Goal: Information Seeking & Learning: Learn about a topic

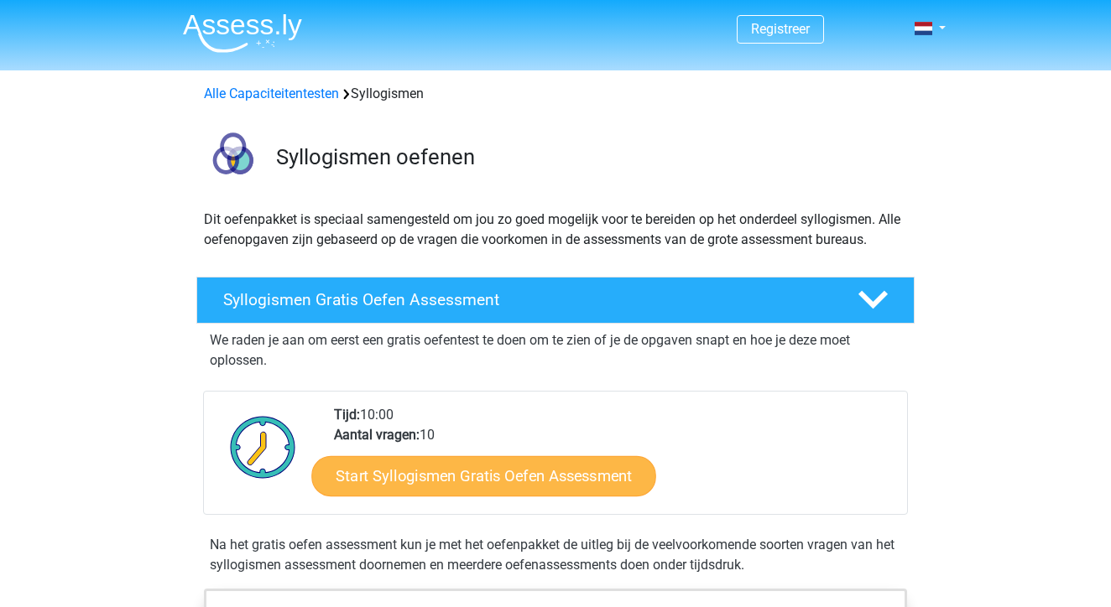
click at [504, 466] on link "Start Syllogismen Gratis Oefen Assessment" at bounding box center [484, 475] width 345 height 40
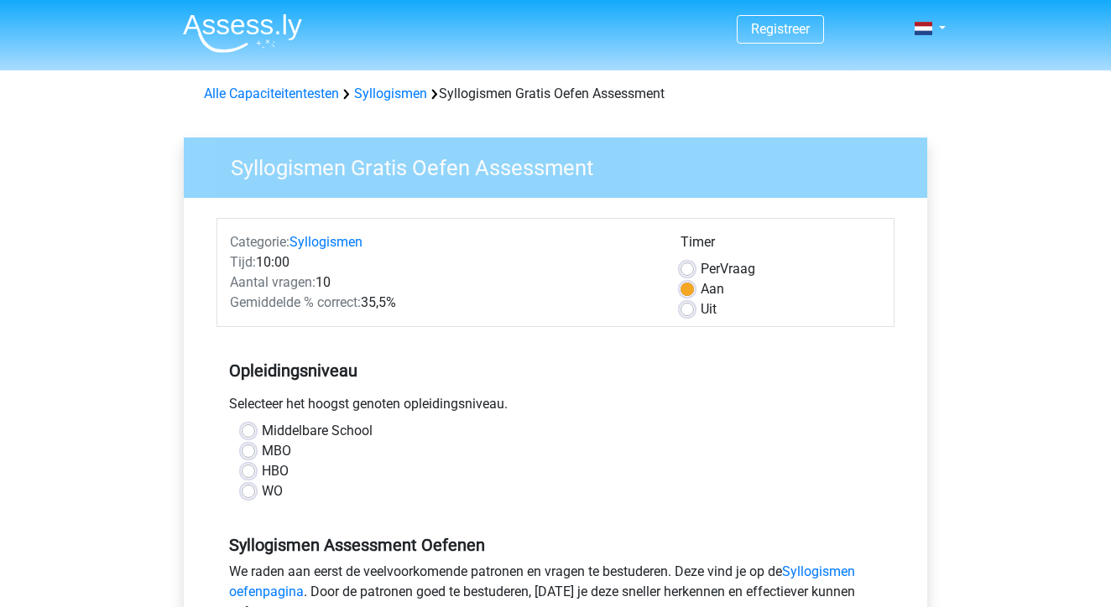
click at [700, 314] on label "Uit" at bounding box center [708, 309] width 16 height 20
click at [688, 314] on input "Uit" at bounding box center [686, 307] width 13 height 17
radio input "true"
click at [262, 471] on label "HBO" at bounding box center [275, 471] width 27 height 20
click at [252, 471] on input "HBO" at bounding box center [248, 469] width 13 height 17
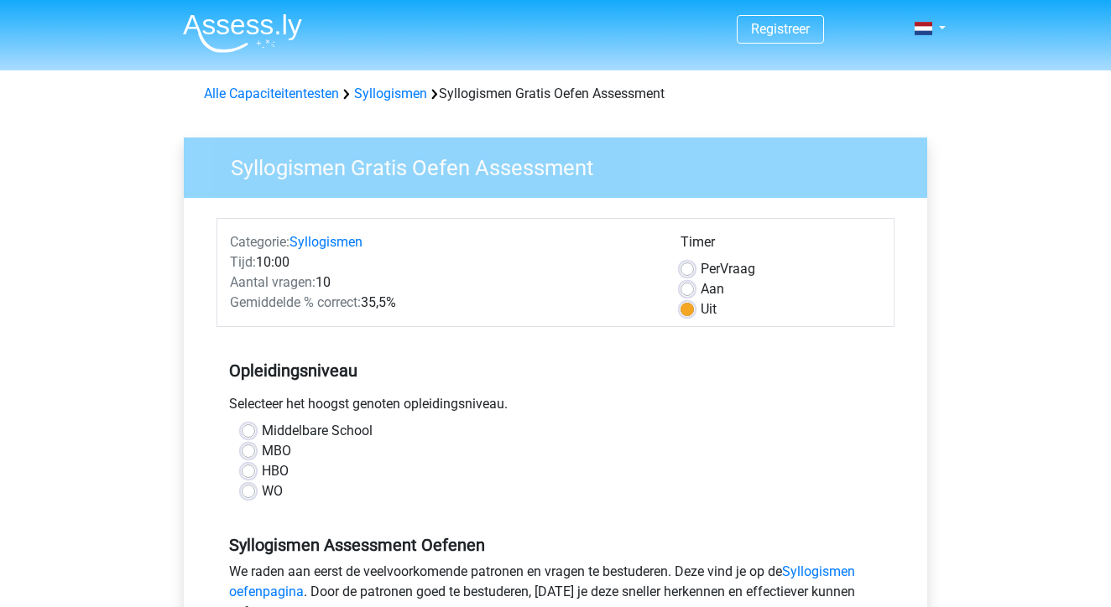
radio input "true"
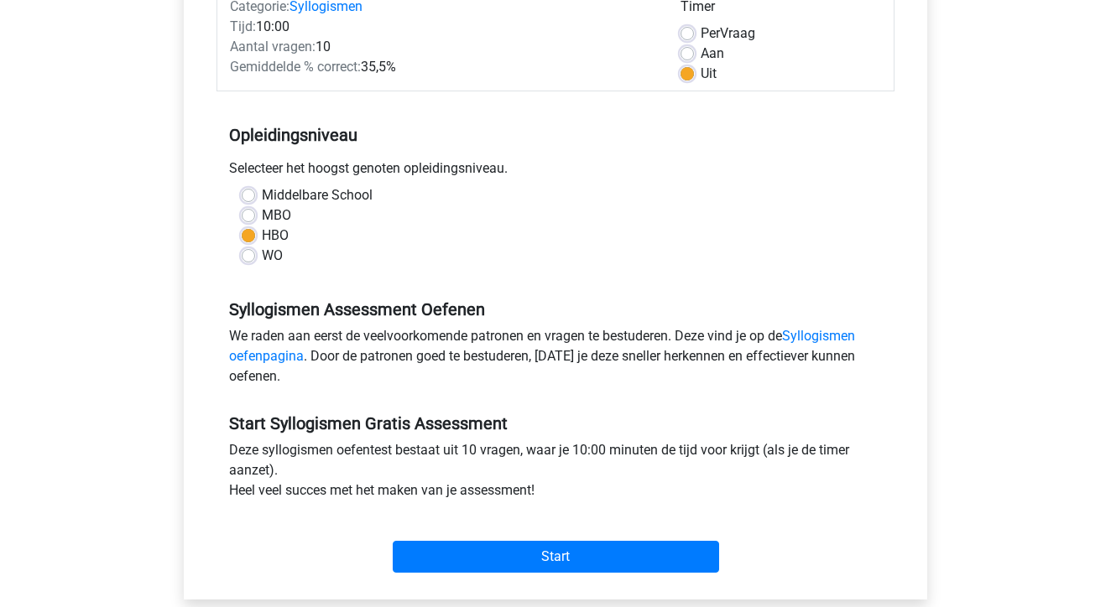
scroll to position [288, 0]
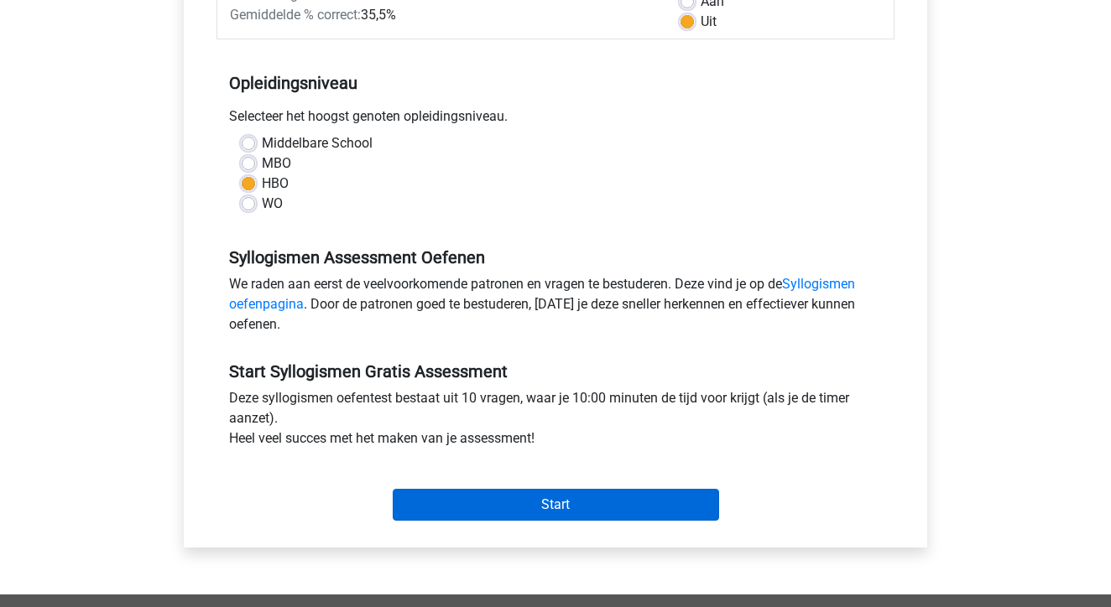
click at [528, 498] on input "Start" at bounding box center [556, 505] width 326 height 32
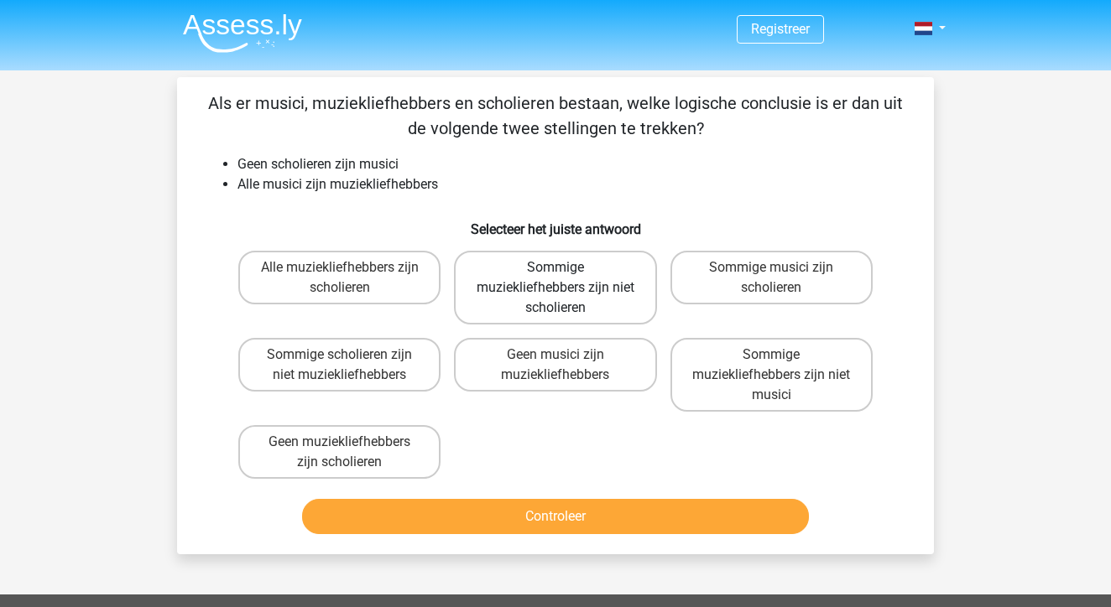
click at [609, 297] on label "Sommige muziekliefhebbers zijn niet scholieren" at bounding box center [555, 288] width 202 height 74
click at [566, 278] on input "Sommige muziekliefhebbers zijn niet scholieren" at bounding box center [560, 273] width 11 height 11
radio input "true"
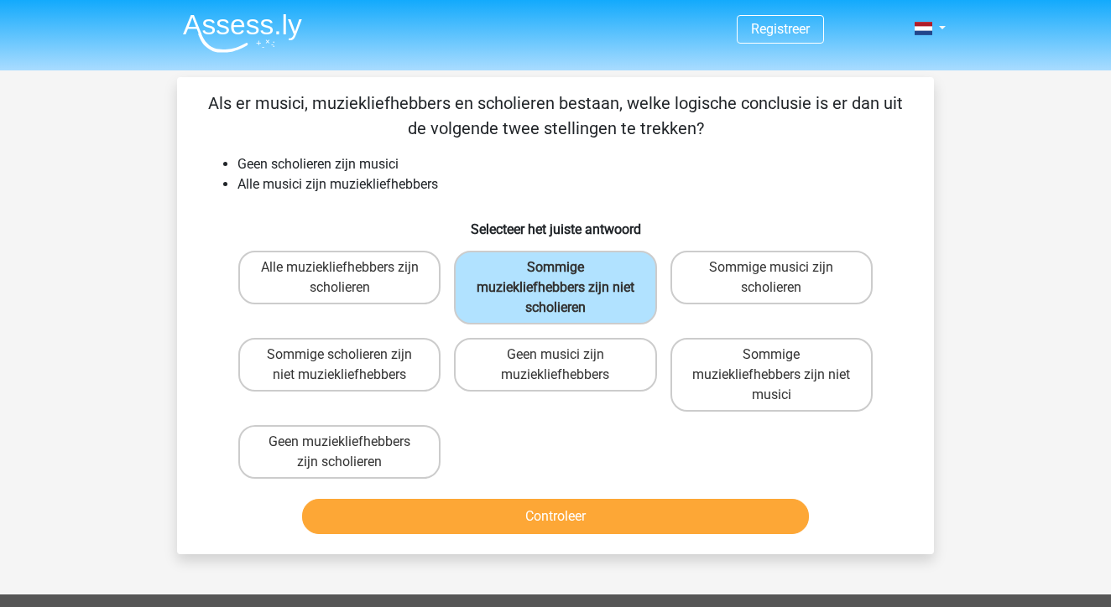
click at [492, 525] on button "Controleer" at bounding box center [555, 516] width 507 height 35
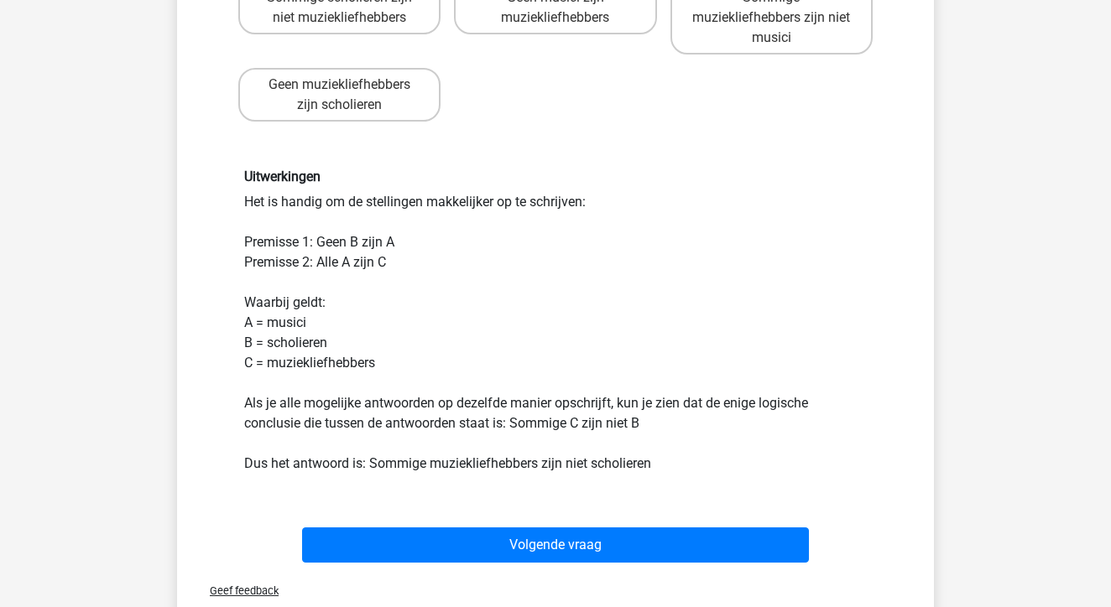
scroll to position [362, 0]
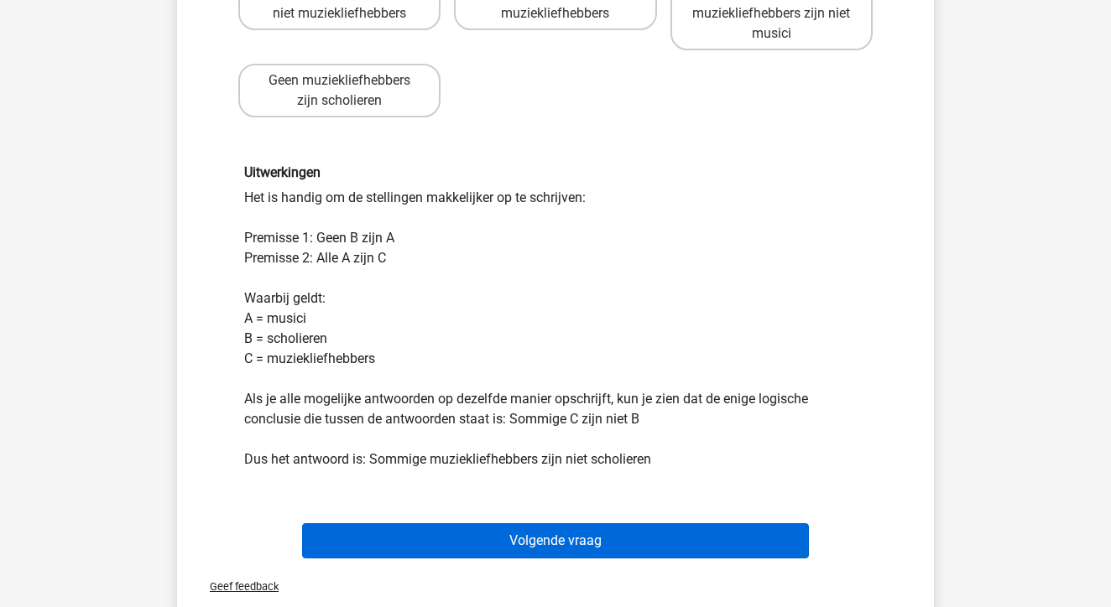
click at [502, 530] on button "Volgende vraag" at bounding box center [555, 540] width 507 height 35
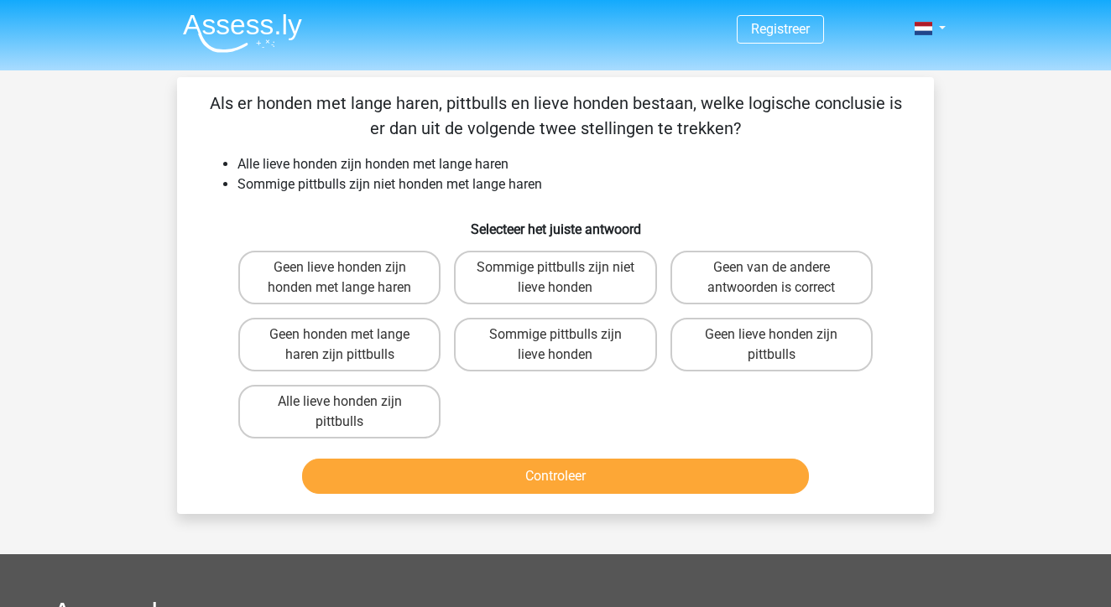
scroll to position [0, 0]
click at [732, 362] on label "Geen lieve honden zijn pittbulls" at bounding box center [771, 345] width 202 height 54
click at [771, 346] on input "Geen lieve honden zijn pittbulls" at bounding box center [776, 340] width 11 height 11
radio input "true"
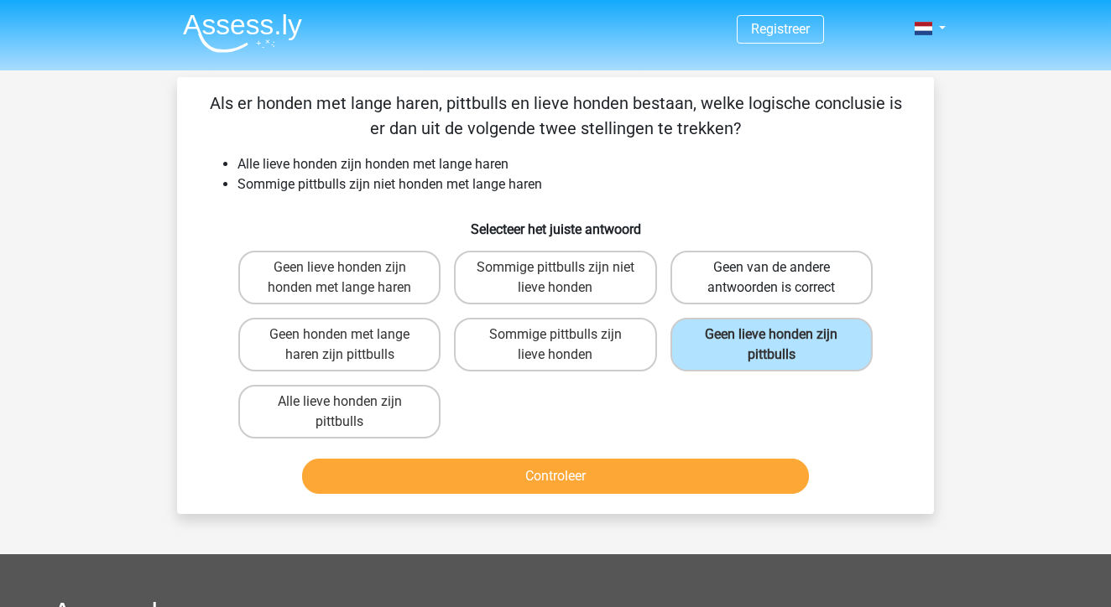
click at [783, 268] on label "Geen van de andere antwoorden is correct" at bounding box center [771, 278] width 202 height 54
click at [782, 268] on input "Geen van de andere antwoorden is correct" at bounding box center [776, 273] width 11 height 11
radio input "true"
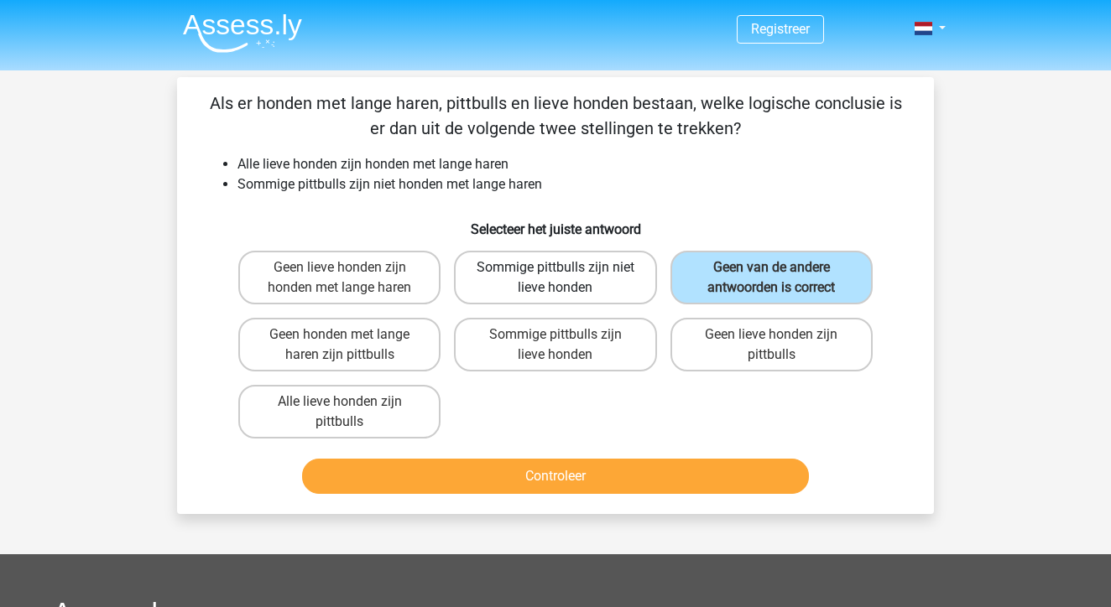
click at [512, 281] on label "Sommige pittbulls zijn niet lieve honden" at bounding box center [555, 278] width 202 height 54
click at [555, 278] on input "Sommige pittbulls zijn niet lieve honden" at bounding box center [560, 273] width 11 height 11
radio input "true"
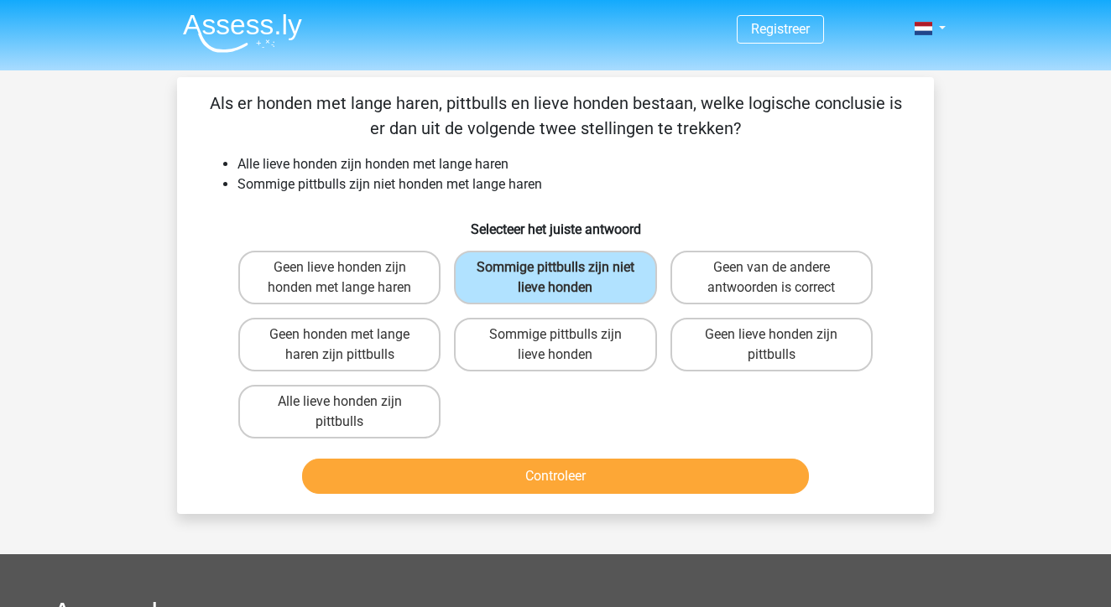
click at [618, 476] on button "Controleer" at bounding box center [555, 476] width 507 height 35
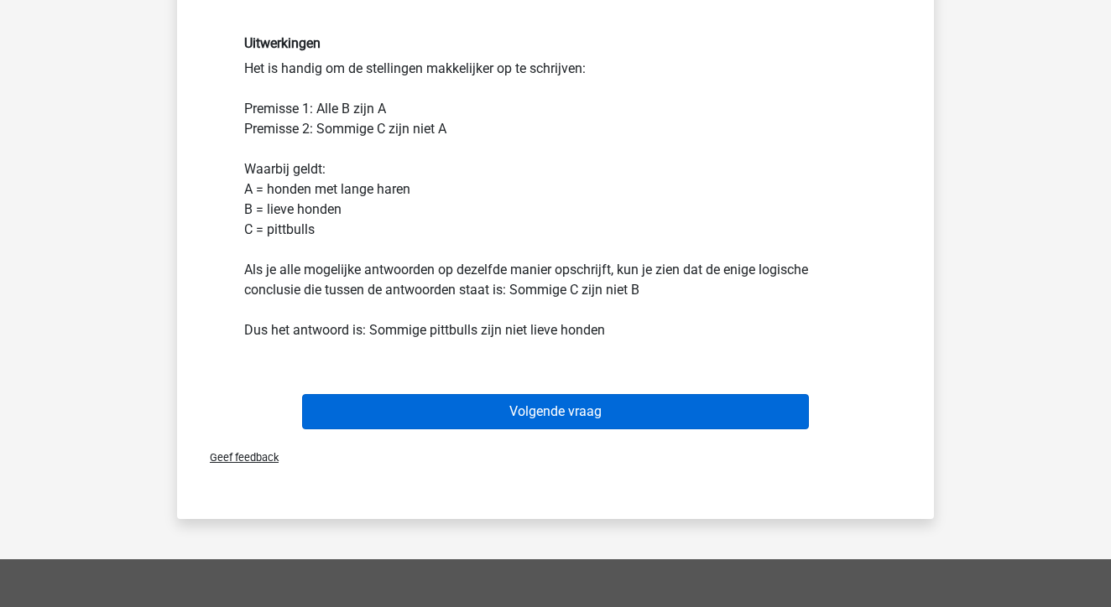
click at [600, 408] on button "Volgende vraag" at bounding box center [555, 411] width 507 height 35
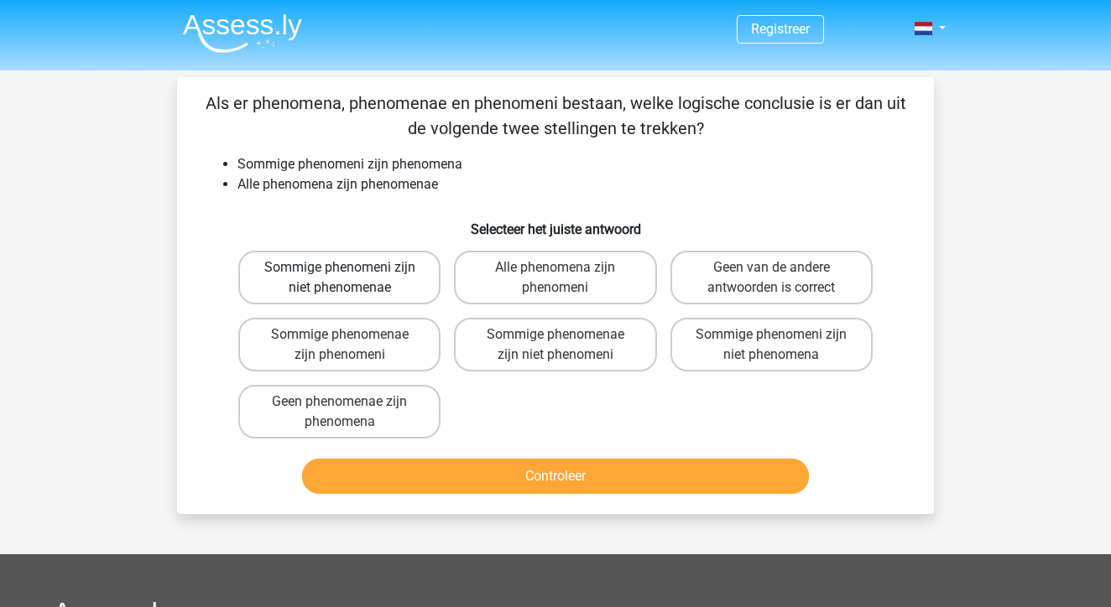
click at [423, 285] on label "Sommige phenomeni zijn niet phenomenae" at bounding box center [339, 278] width 202 height 54
click at [351, 278] on input "Sommige phenomeni zijn niet phenomenae" at bounding box center [345, 273] width 11 height 11
radio input "true"
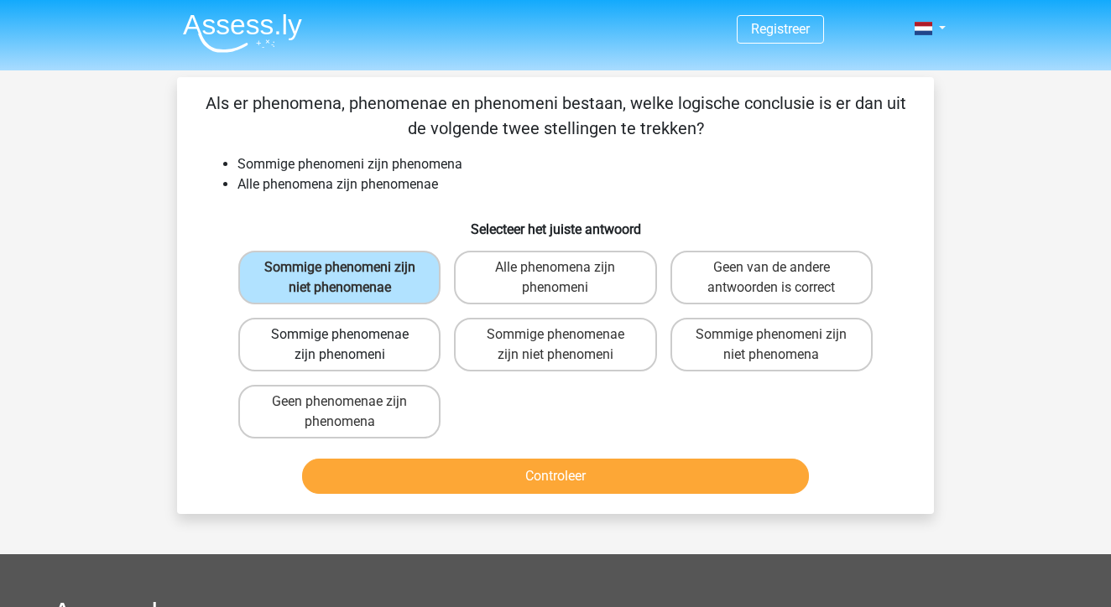
click at [386, 356] on label "Sommige phenomenae zijn phenomeni" at bounding box center [339, 345] width 202 height 54
click at [351, 346] on input "Sommige phenomenae zijn phenomeni" at bounding box center [345, 340] width 11 height 11
radio input "true"
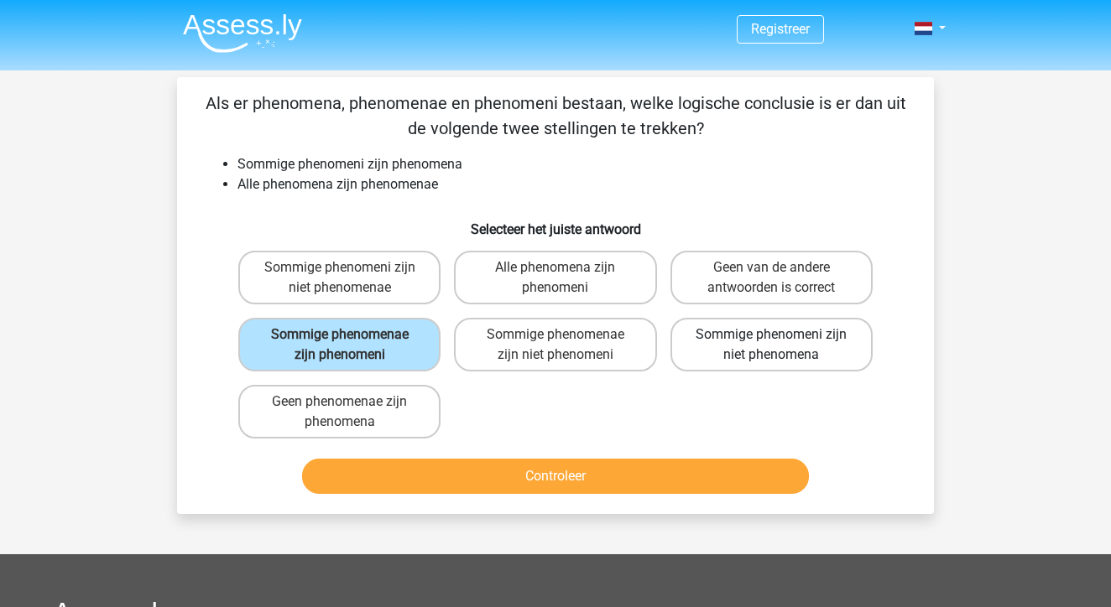
click at [730, 350] on label "Sommige phenomeni zijn niet phenomena" at bounding box center [771, 345] width 202 height 54
click at [771, 346] on input "Sommige phenomeni zijn niet phenomena" at bounding box center [776, 340] width 11 height 11
radio input "true"
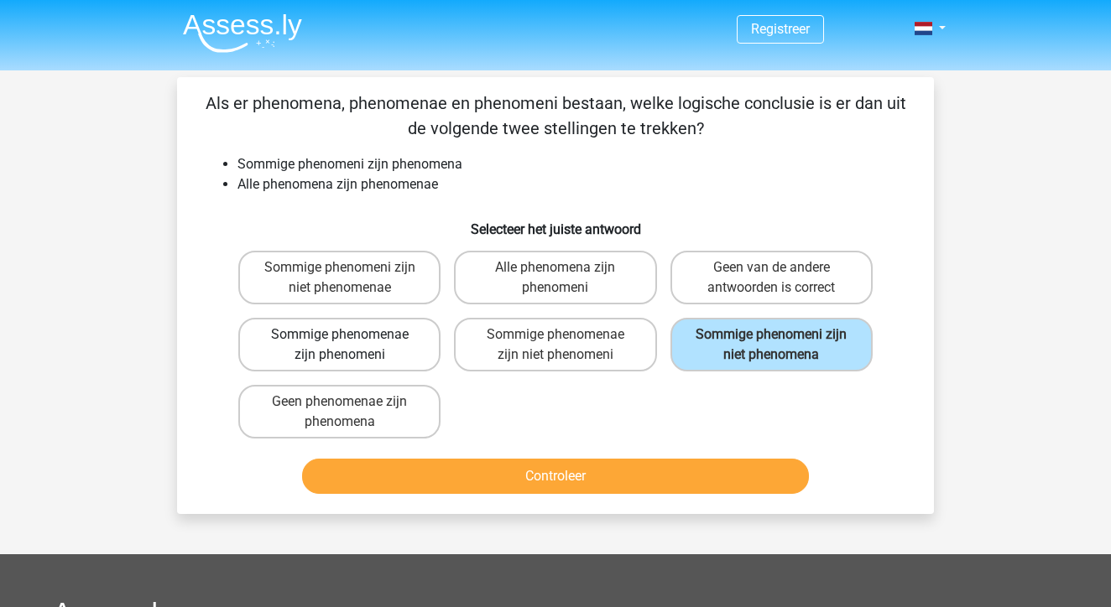
click at [424, 348] on label "Sommige phenomenae zijn phenomeni" at bounding box center [339, 345] width 202 height 54
click at [351, 346] on input "Sommige phenomenae zijn phenomeni" at bounding box center [345, 340] width 11 height 11
radio input "true"
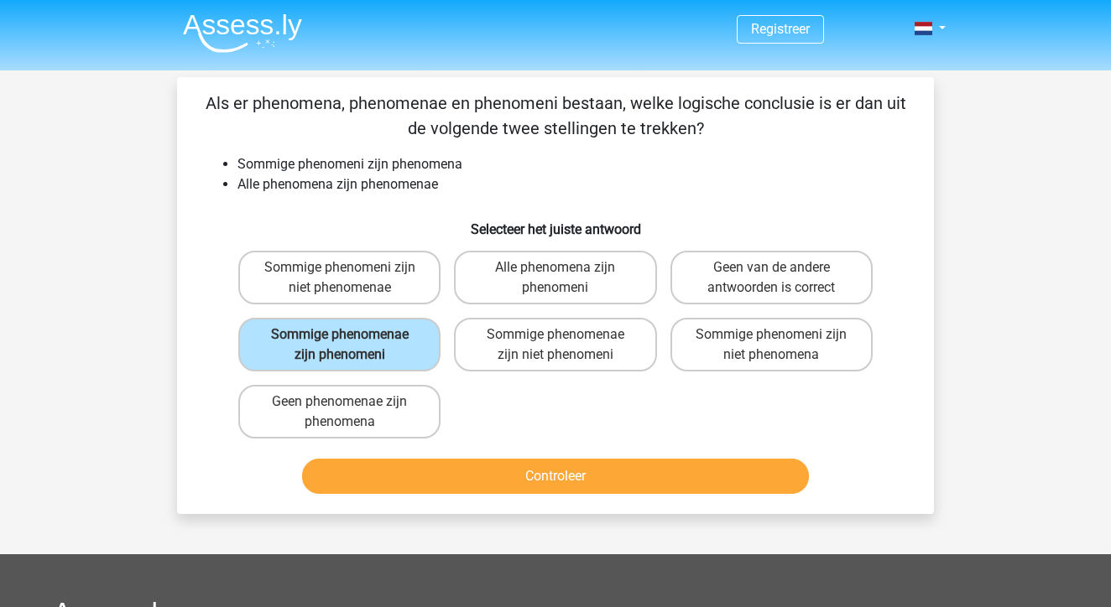
click at [534, 478] on button "Controleer" at bounding box center [555, 476] width 507 height 35
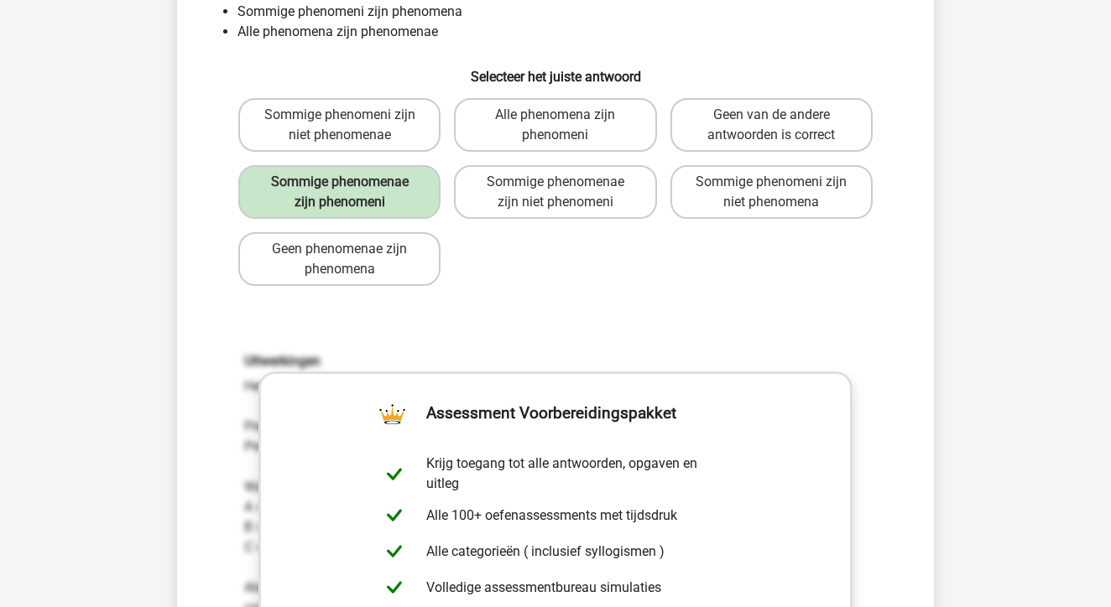
scroll to position [151, 0]
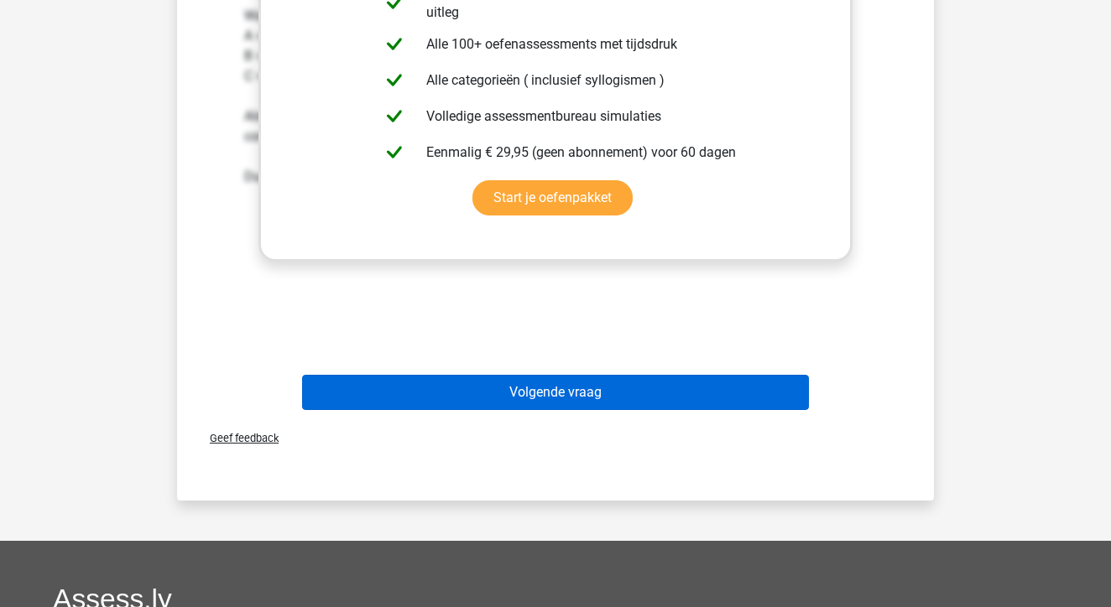
click at [596, 402] on button "Volgende vraag" at bounding box center [555, 392] width 507 height 35
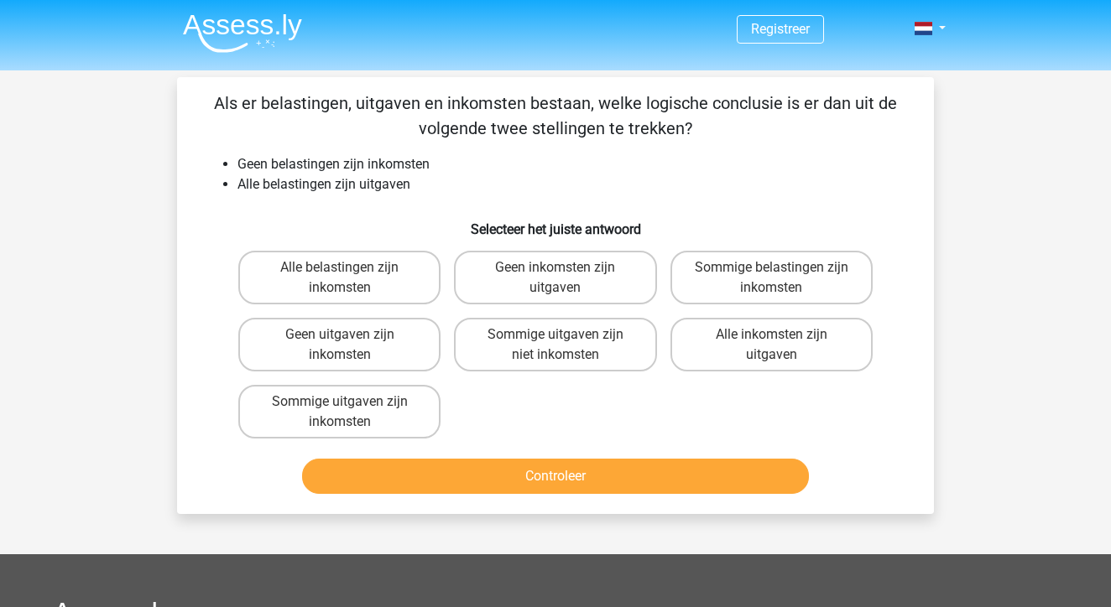
scroll to position [0, 0]
click at [694, 280] on label "Sommige belastingen zijn inkomsten" at bounding box center [771, 278] width 202 height 54
click at [771, 278] on input "Sommige belastingen zijn inkomsten" at bounding box center [776, 273] width 11 height 11
radio input "true"
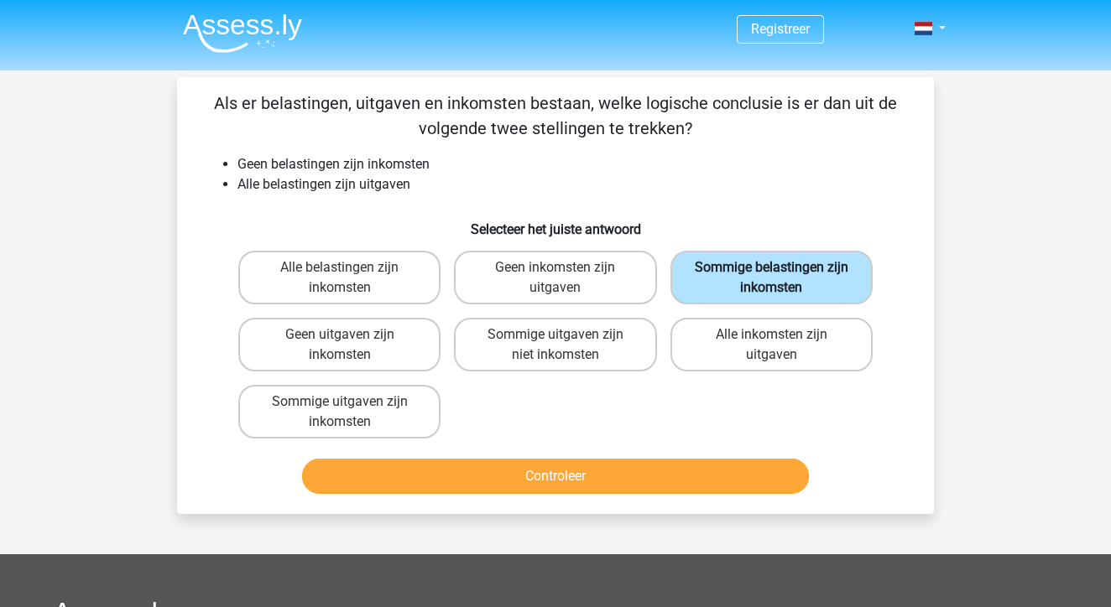
click at [716, 276] on label "Sommige belastingen zijn inkomsten" at bounding box center [771, 278] width 202 height 54
click at [771, 276] on input "Sommige belastingen zijn inkomsten" at bounding box center [776, 273] width 11 height 11
click at [523, 355] on label "Sommige uitgaven zijn niet inkomsten" at bounding box center [555, 345] width 202 height 54
click at [555, 346] on input "Sommige uitgaven zijn niet inkomsten" at bounding box center [560, 340] width 11 height 11
radio input "true"
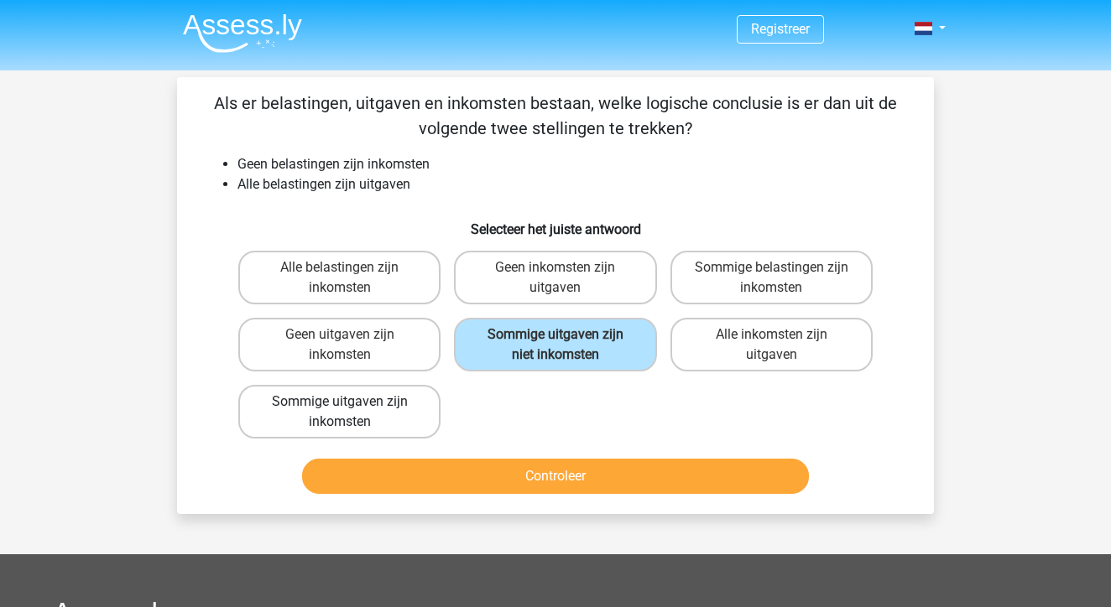
click at [362, 414] on label "Sommige uitgaven zijn inkomsten" at bounding box center [339, 412] width 202 height 54
click at [351, 413] on input "Sommige uitgaven zijn inkomsten" at bounding box center [345, 407] width 11 height 11
radio input "true"
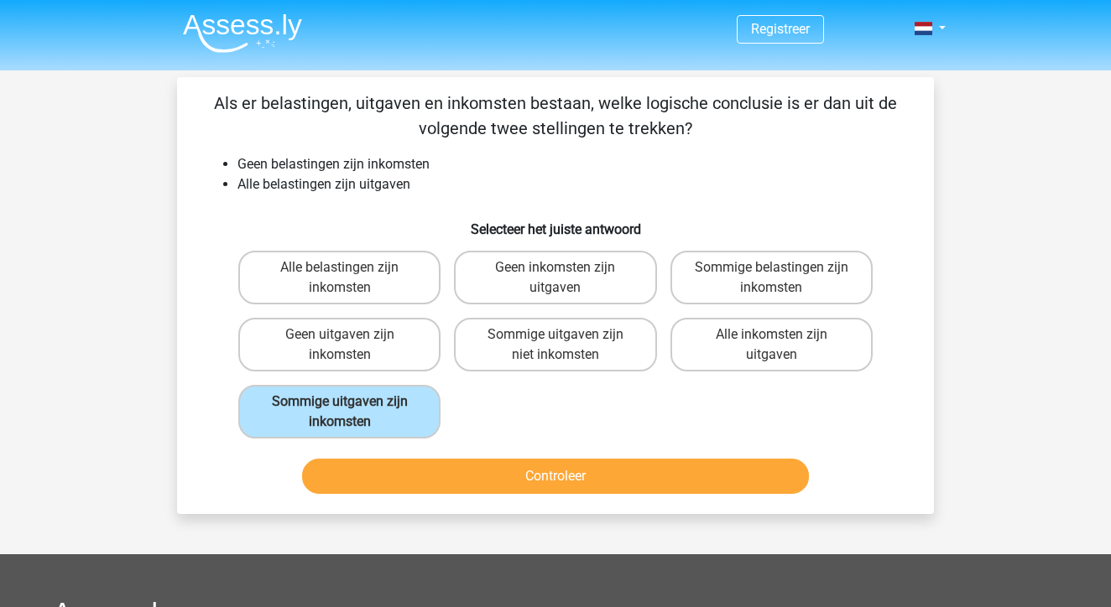
click at [471, 457] on div "Controleer" at bounding box center [555, 472] width 703 height 55
click at [471, 473] on button "Controleer" at bounding box center [555, 476] width 507 height 35
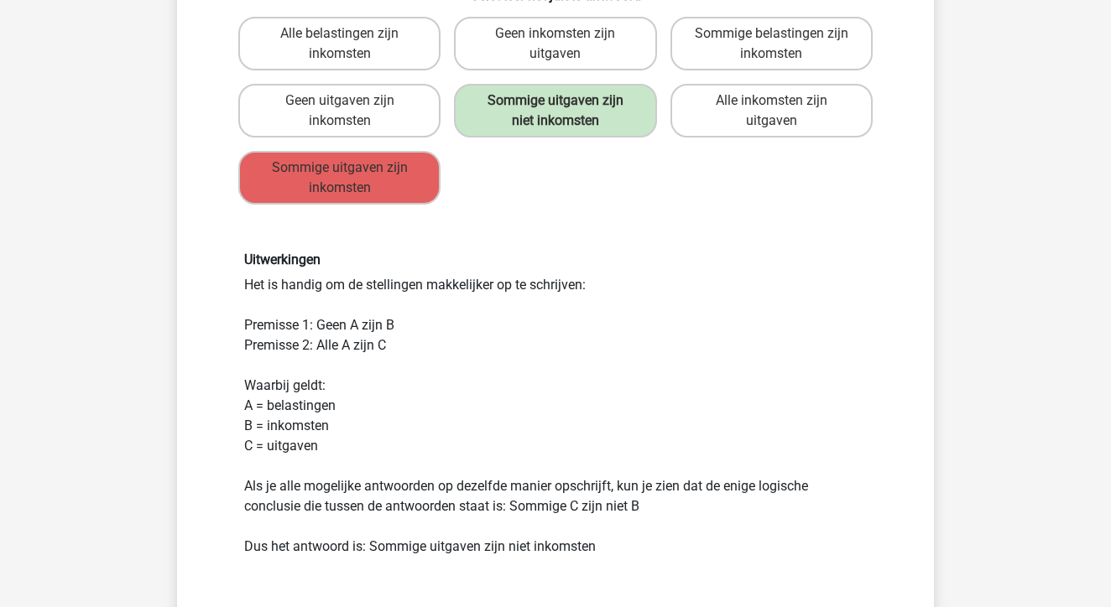
scroll to position [239, 0]
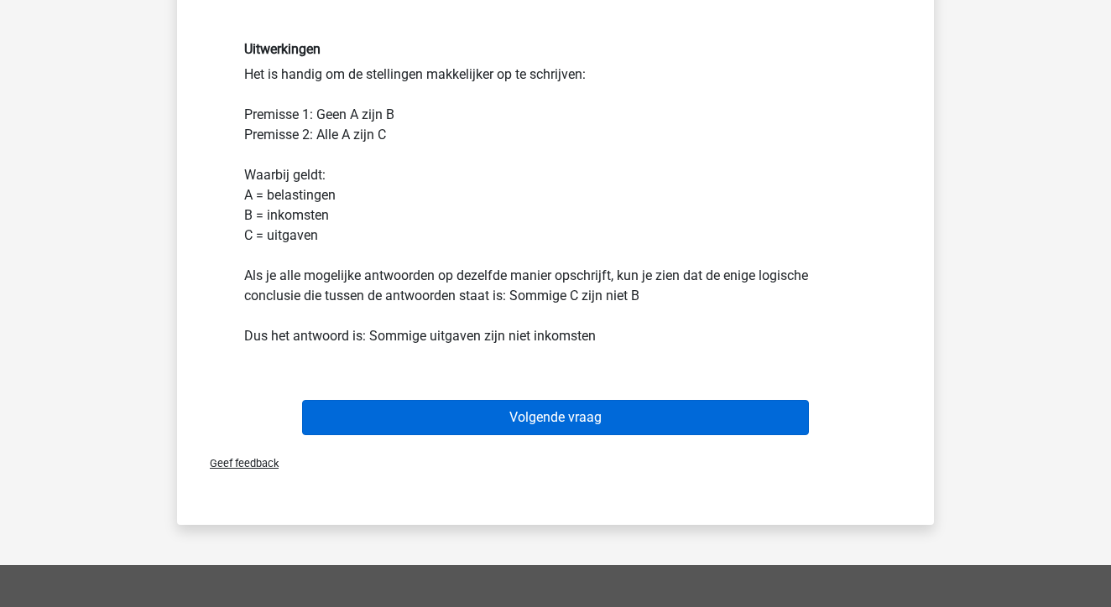
click at [472, 416] on button "Volgende vraag" at bounding box center [555, 417] width 507 height 35
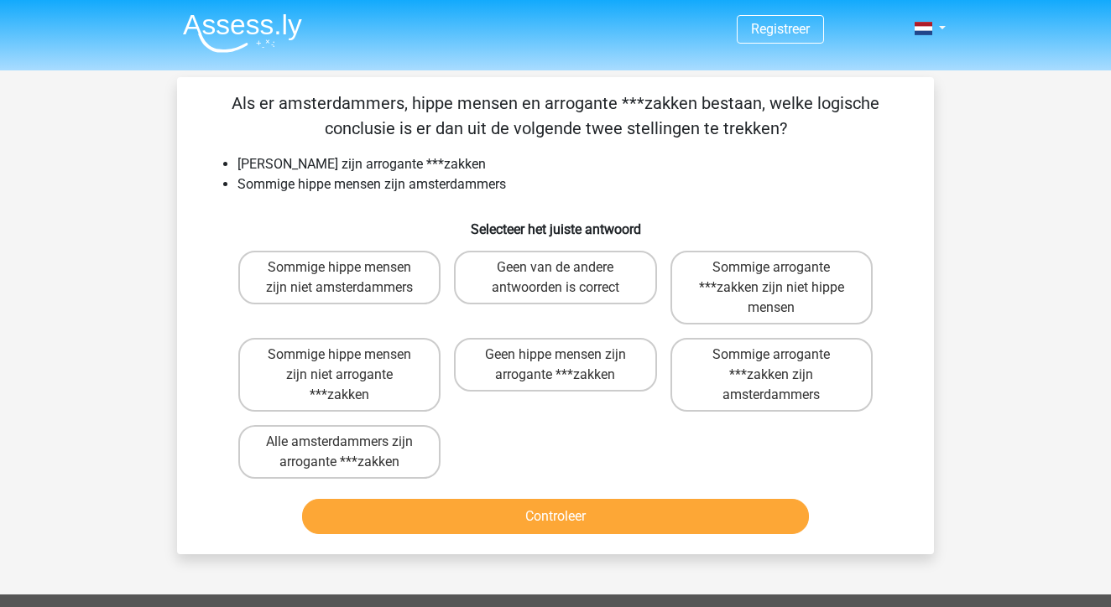
scroll to position [0, 0]
click at [392, 303] on label "Sommige hippe mensen zijn niet amsterdammers" at bounding box center [339, 278] width 202 height 54
click at [351, 278] on input "Sommige hippe mensen zijn niet amsterdammers" at bounding box center [345, 273] width 11 height 11
radio input "true"
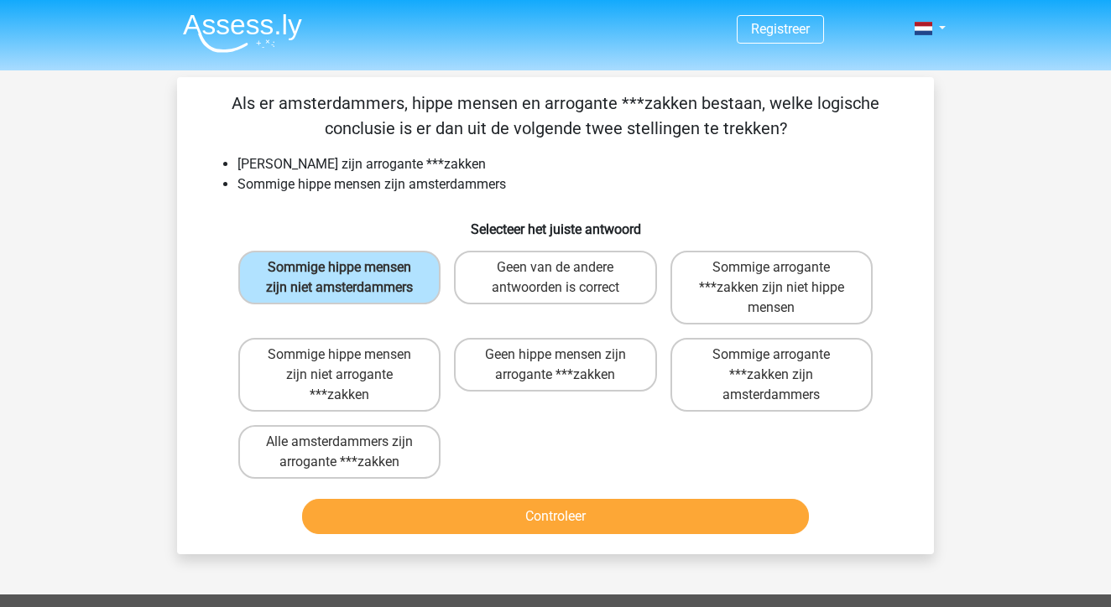
click at [492, 513] on button "Controleer" at bounding box center [555, 516] width 507 height 35
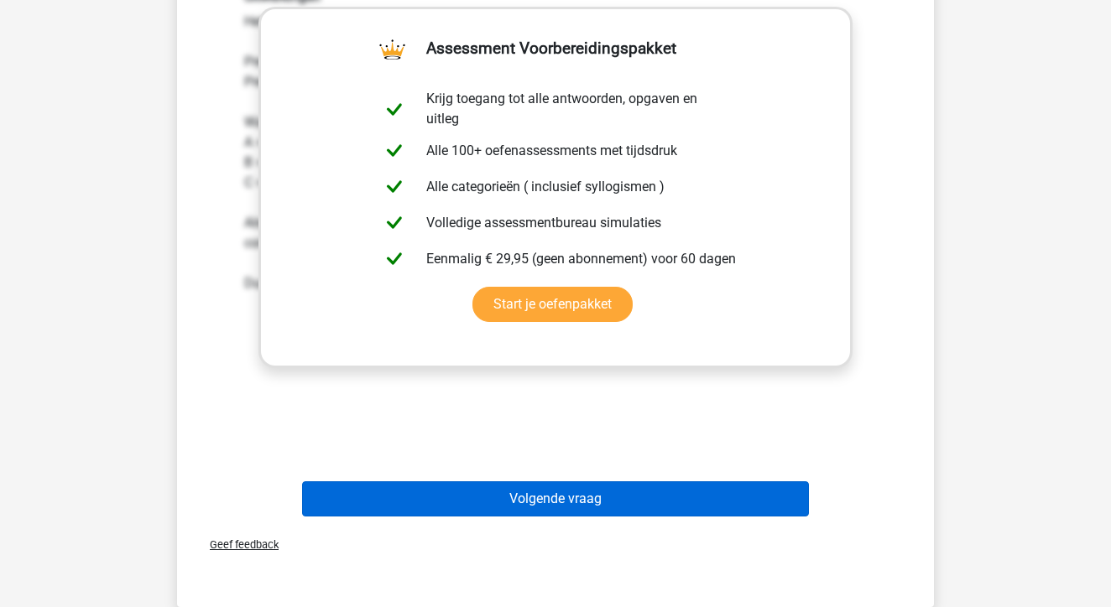
click at [491, 499] on button "Volgende vraag" at bounding box center [555, 498] width 507 height 35
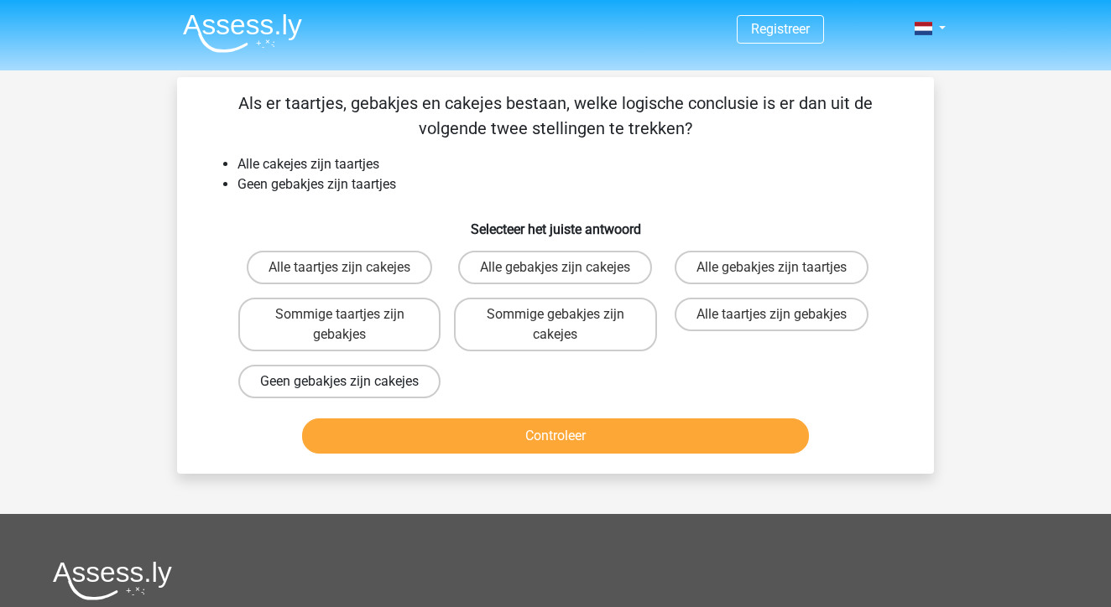
click at [414, 384] on label "Geen gebakjes zijn cakejes" at bounding box center [339, 382] width 202 height 34
click at [351, 384] on input "Geen gebakjes zijn cakejes" at bounding box center [345, 387] width 11 height 11
radio input "true"
click at [502, 454] on button "Controleer" at bounding box center [555, 436] width 507 height 35
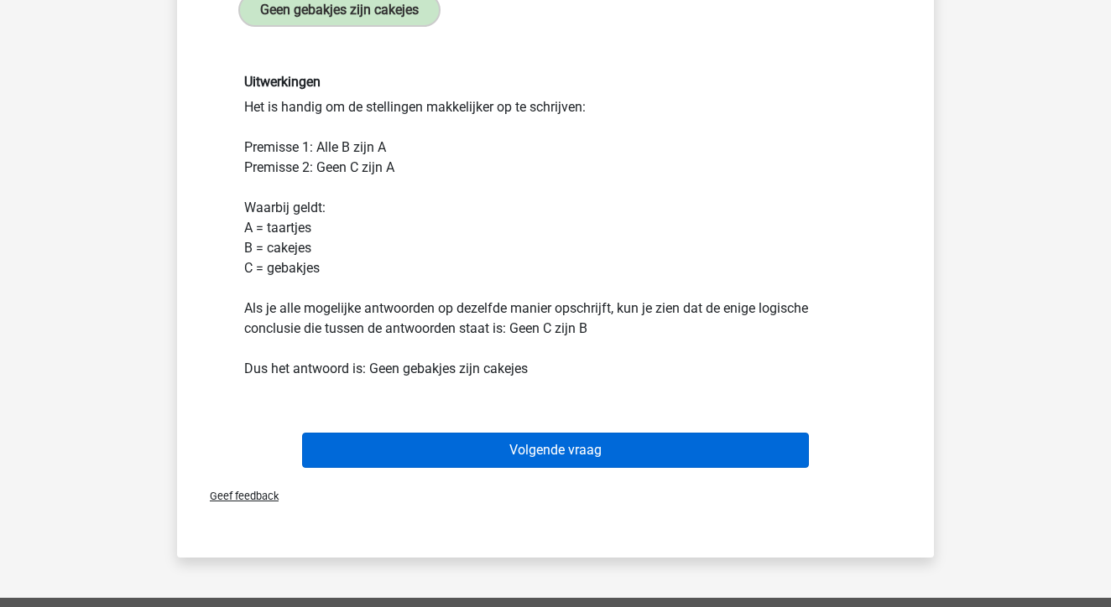
click at [502, 468] on button "Volgende vraag" at bounding box center [555, 450] width 507 height 35
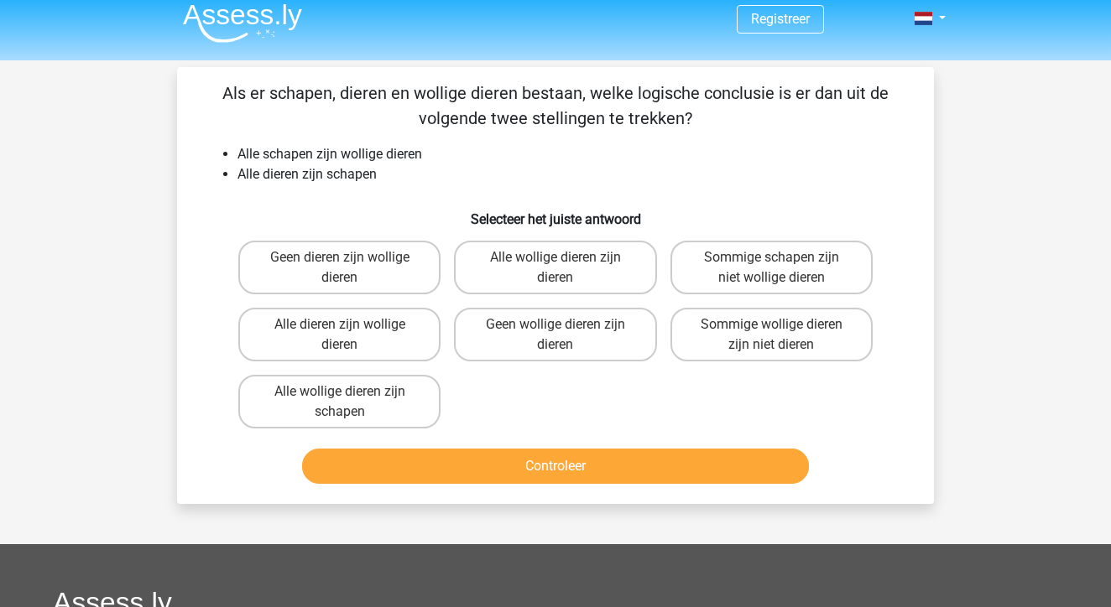
scroll to position [6, 0]
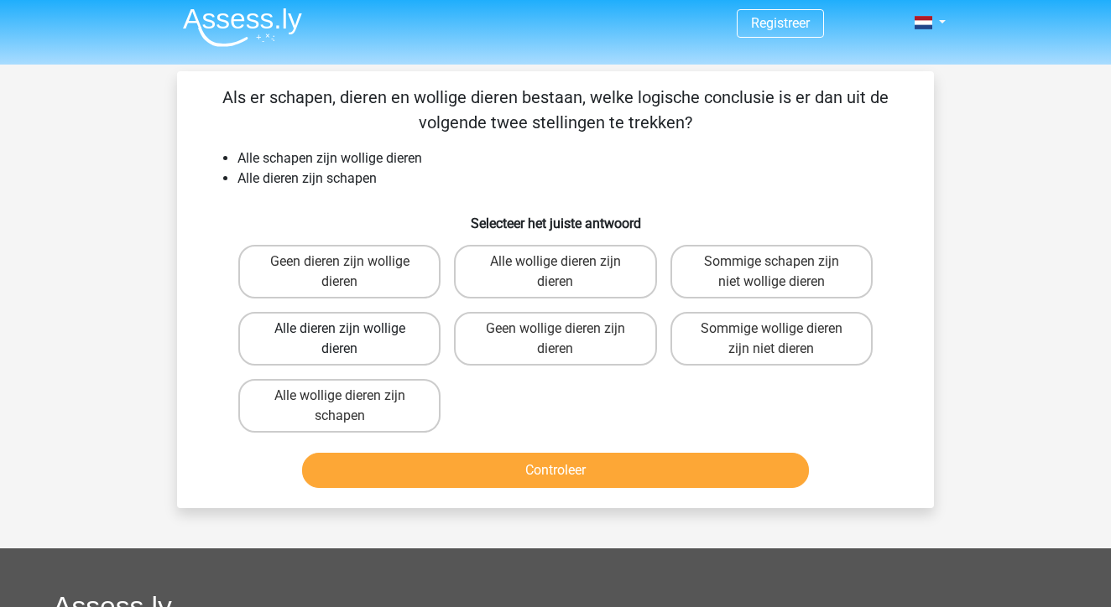
click at [394, 358] on label "Alle dieren zijn wollige dieren" at bounding box center [339, 339] width 202 height 54
click at [351, 340] on input "Alle dieren zijn wollige dieren" at bounding box center [345, 334] width 11 height 11
radio input "true"
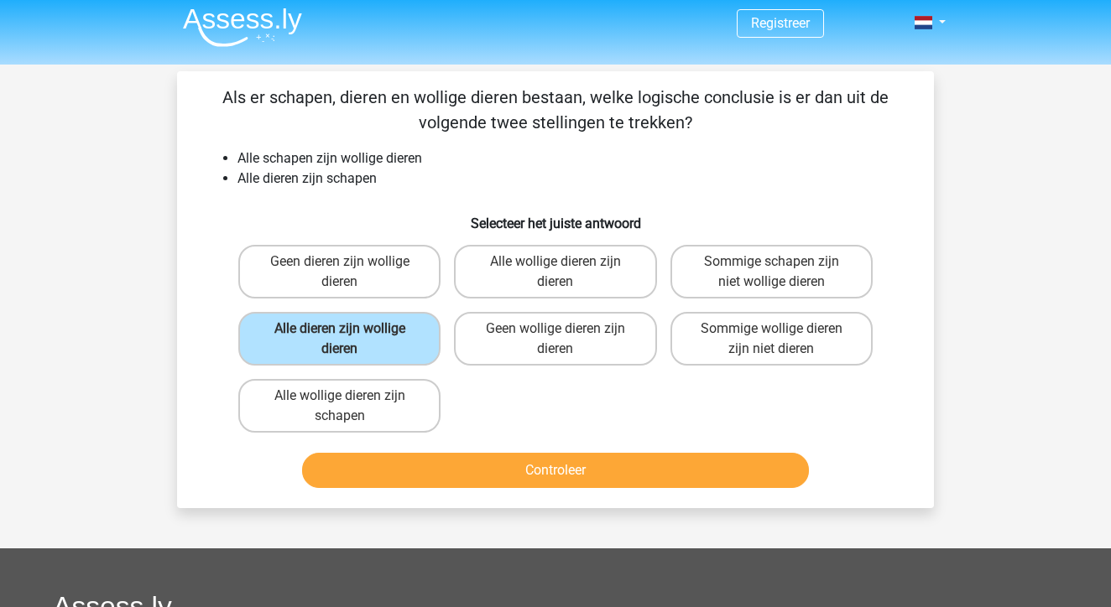
click at [582, 464] on button "Controleer" at bounding box center [555, 470] width 507 height 35
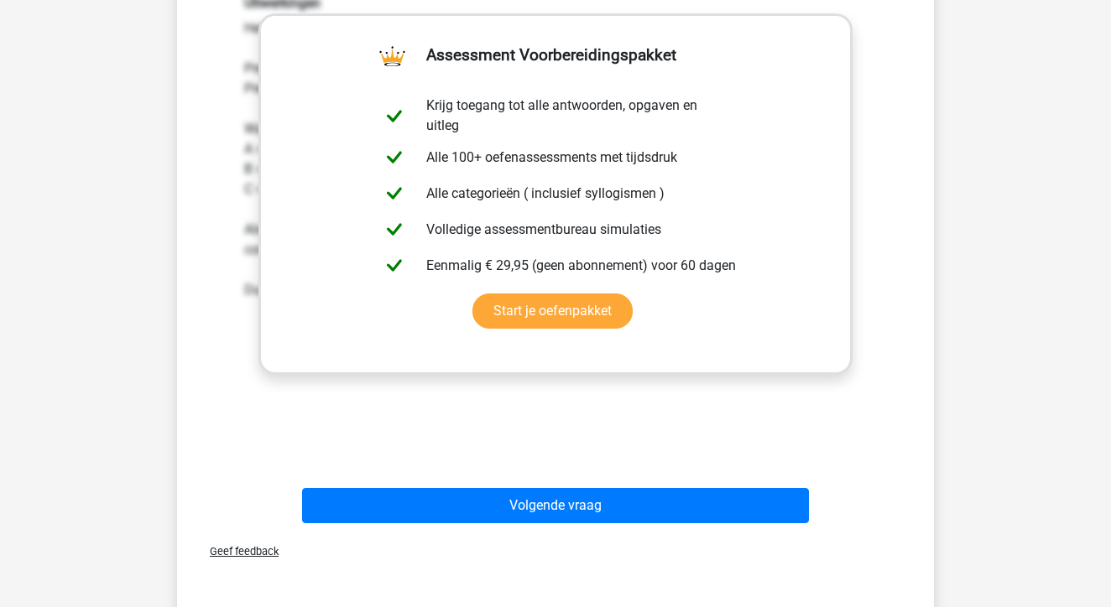
scroll to position [703, 0]
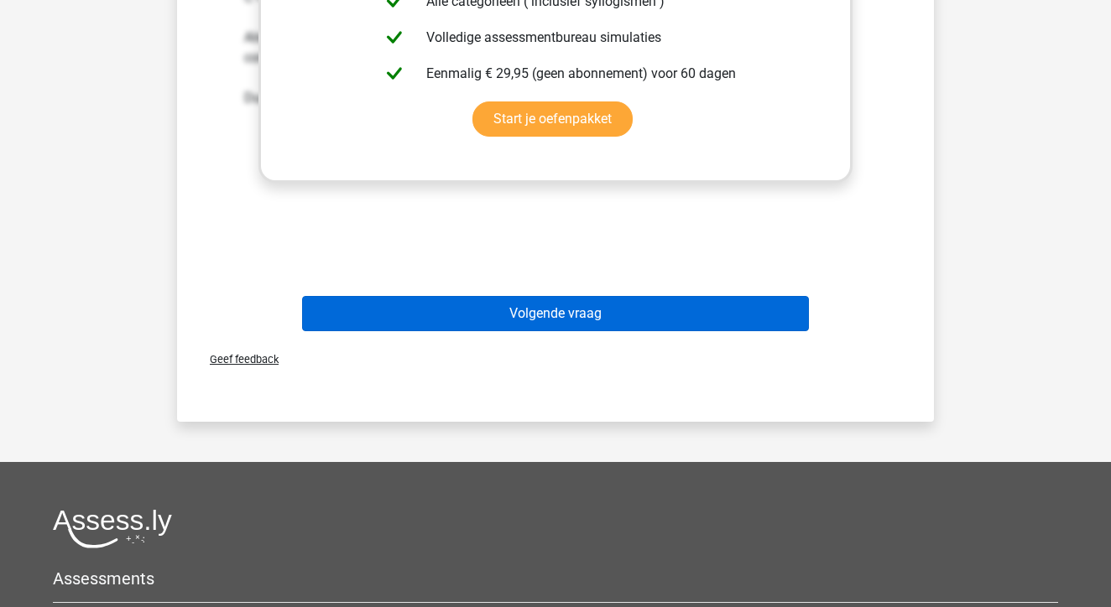
click at [580, 328] on button "Volgende vraag" at bounding box center [555, 313] width 507 height 35
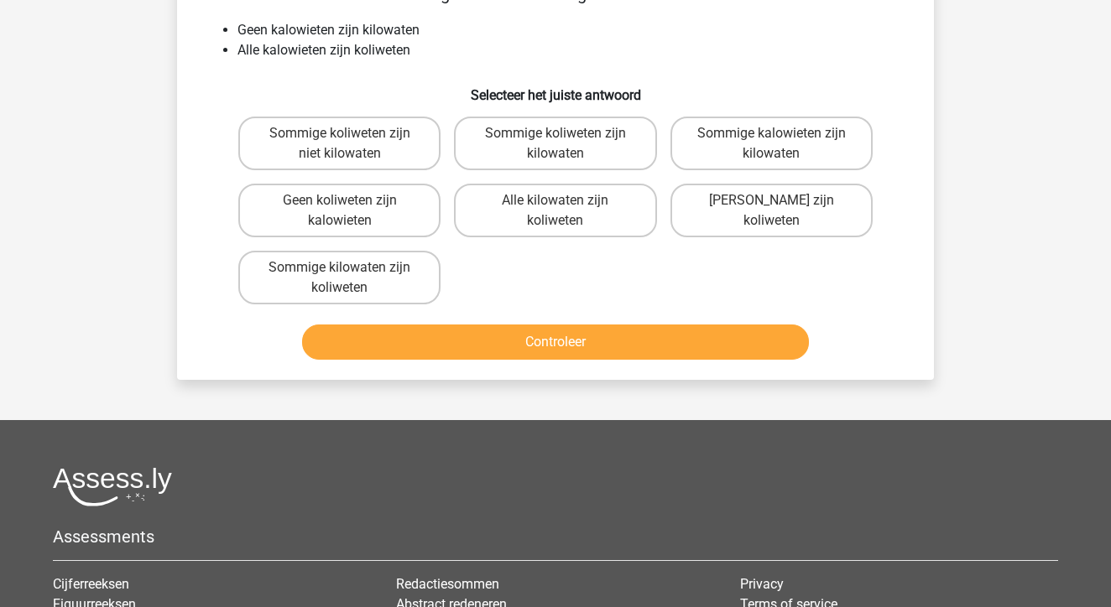
scroll to position [77, 0]
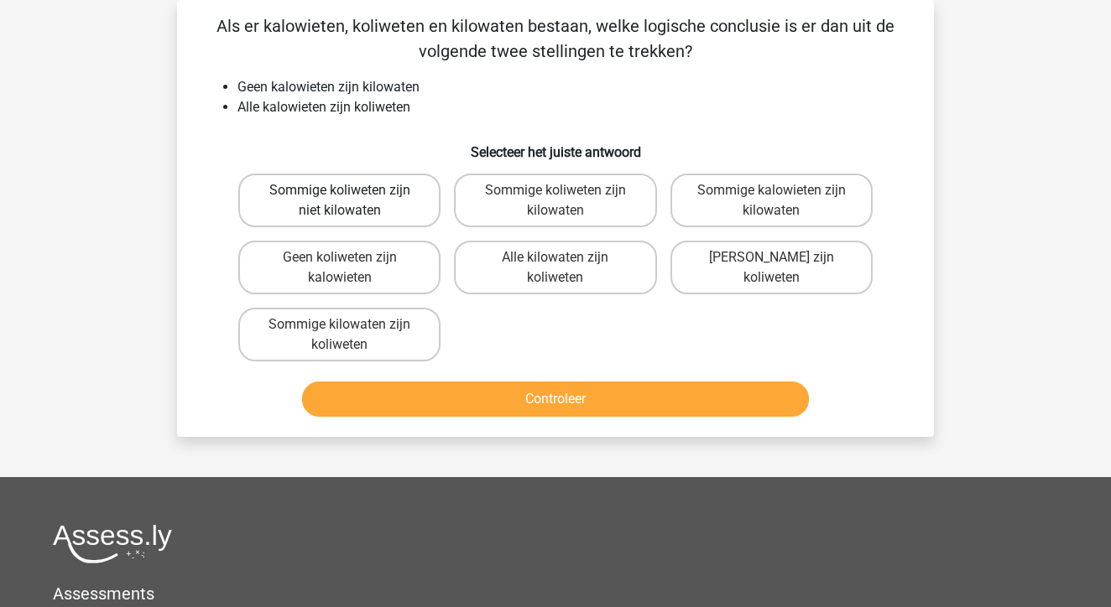
click at [423, 207] on label "Sommige koliweten zijn niet kilowaten" at bounding box center [339, 201] width 202 height 54
click at [351, 201] on input "Sommige koliweten zijn niet kilowaten" at bounding box center [345, 195] width 11 height 11
radio input "true"
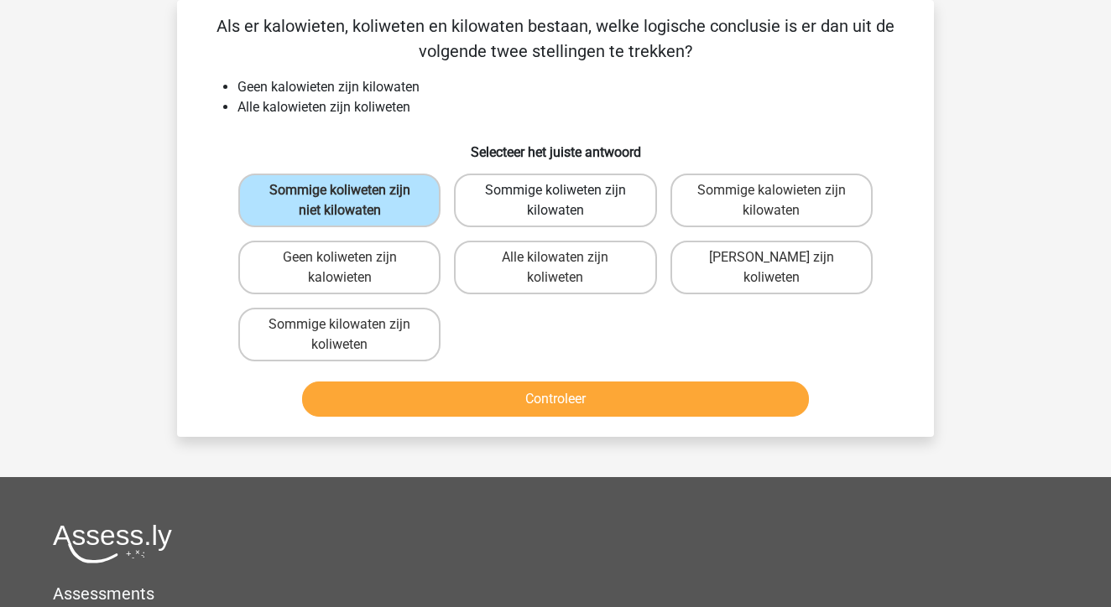
click at [477, 206] on label "Sommige koliweten zijn kilowaten" at bounding box center [555, 201] width 202 height 54
click at [555, 201] on input "Sommige koliweten zijn kilowaten" at bounding box center [560, 195] width 11 height 11
radio input "true"
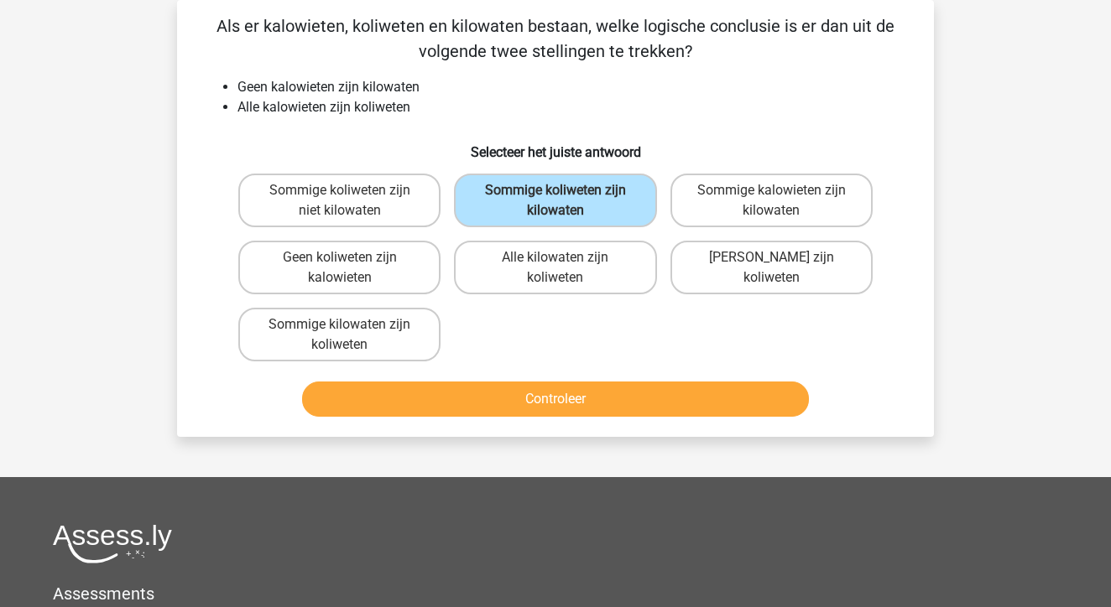
click at [780, 198] on input "Sommige kalowieten zijn kilowaten" at bounding box center [776, 195] width 11 height 11
radio input "true"
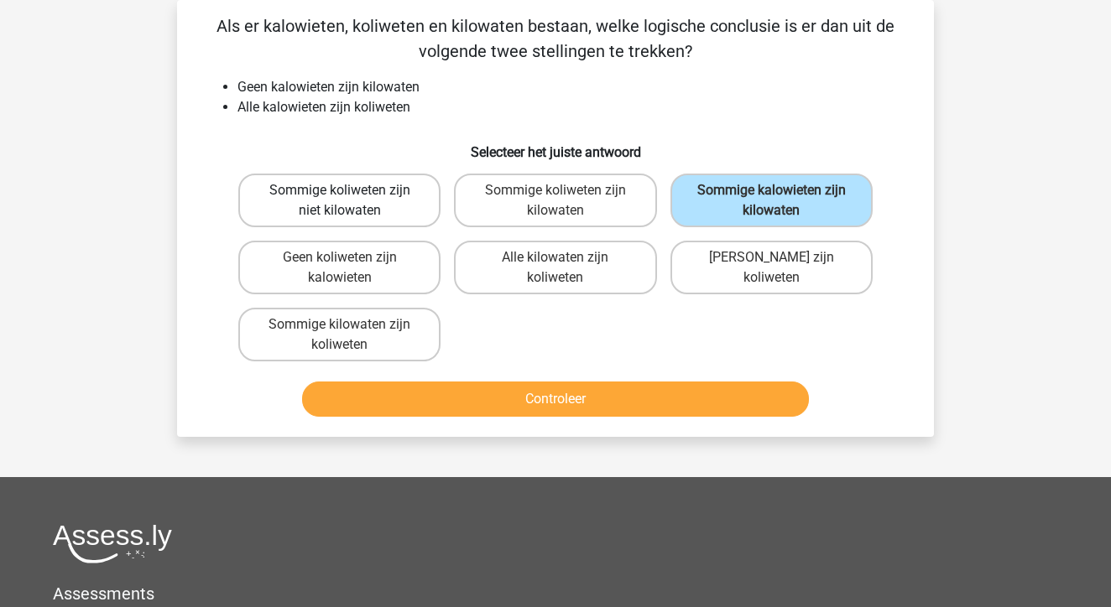
click at [373, 183] on label "Sommige koliweten zijn niet kilowaten" at bounding box center [339, 201] width 202 height 54
click at [351, 190] on input "Sommige koliweten zijn niet kilowaten" at bounding box center [345, 195] width 11 height 11
radio input "true"
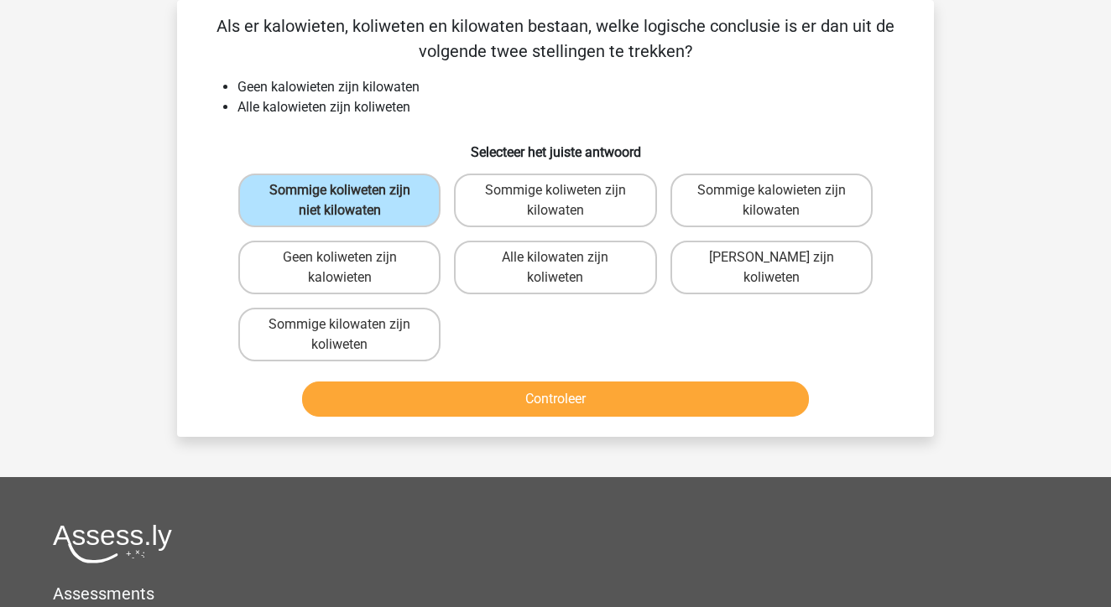
click at [471, 394] on button "Controleer" at bounding box center [555, 399] width 507 height 35
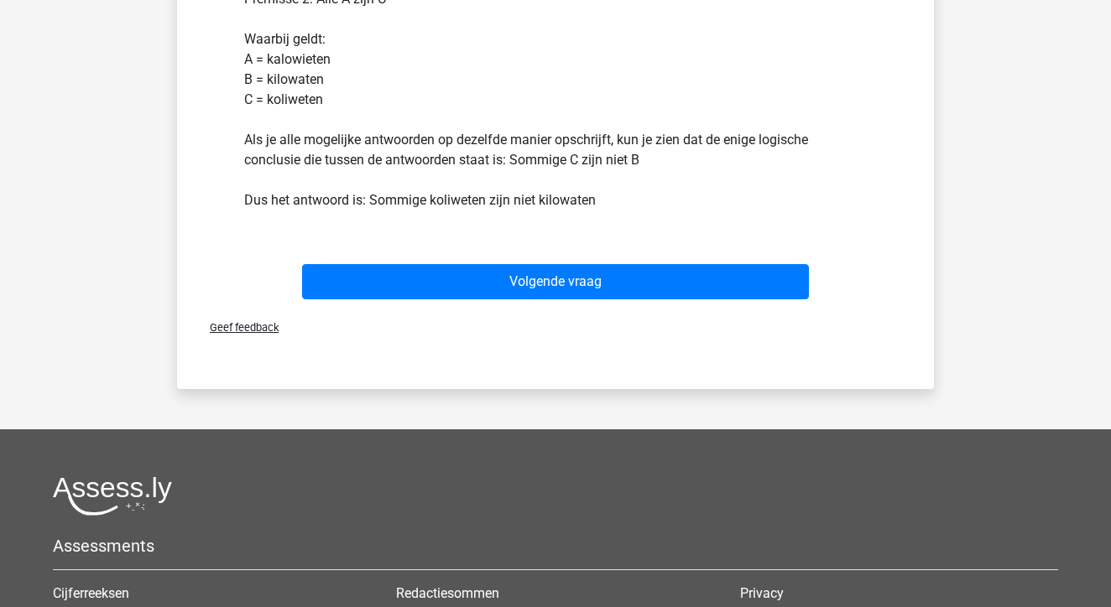
scroll to position [586, 0]
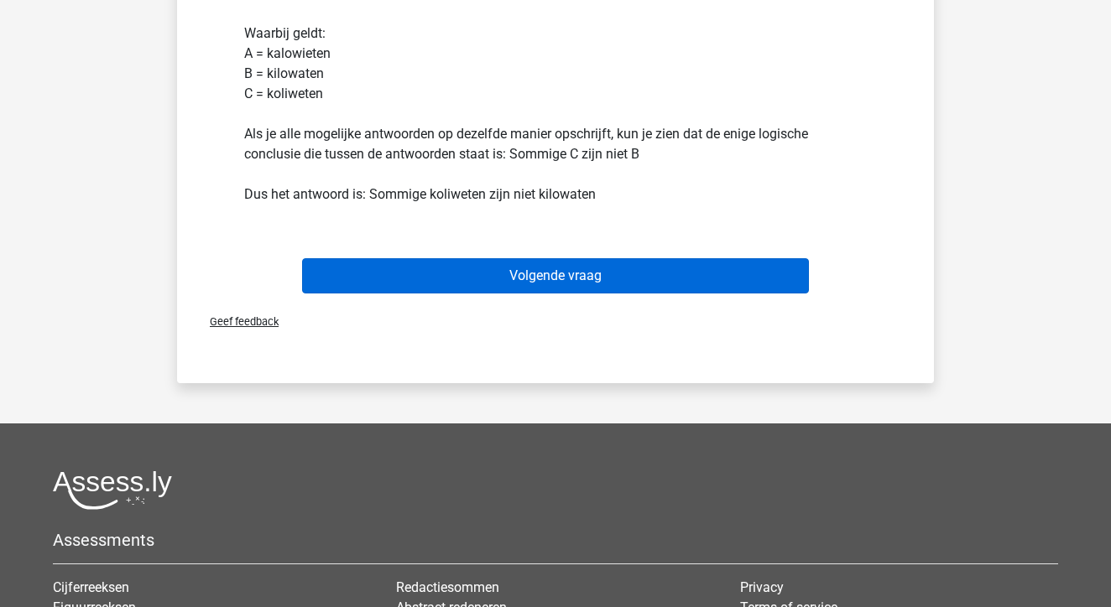
click at [527, 284] on button "Volgende vraag" at bounding box center [555, 275] width 507 height 35
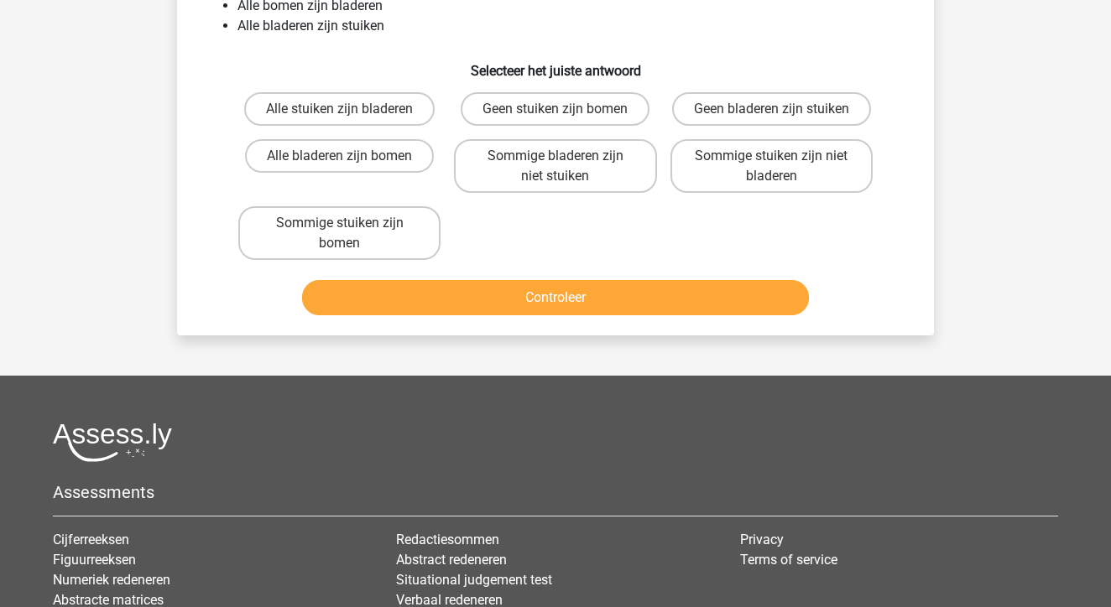
scroll to position [77, 0]
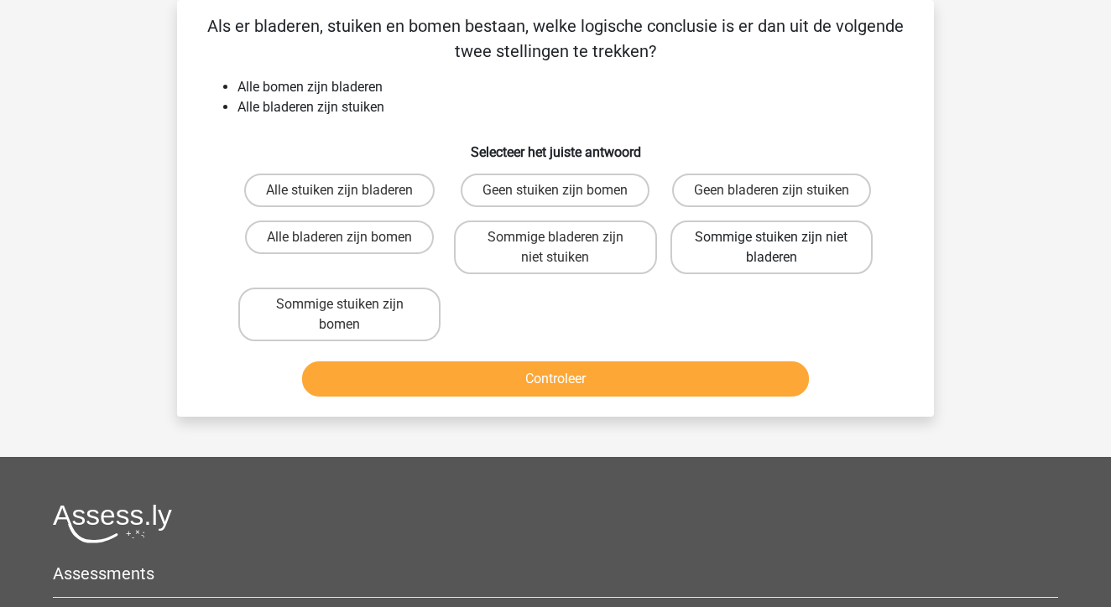
click at [744, 252] on label "Sommige stuiken zijn niet bladeren" at bounding box center [771, 248] width 202 height 54
click at [771, 248] on input "Sommige stuiken zijn niet bladeren" at bounding box center [776, 242] width 11 height 11
radio input "true"
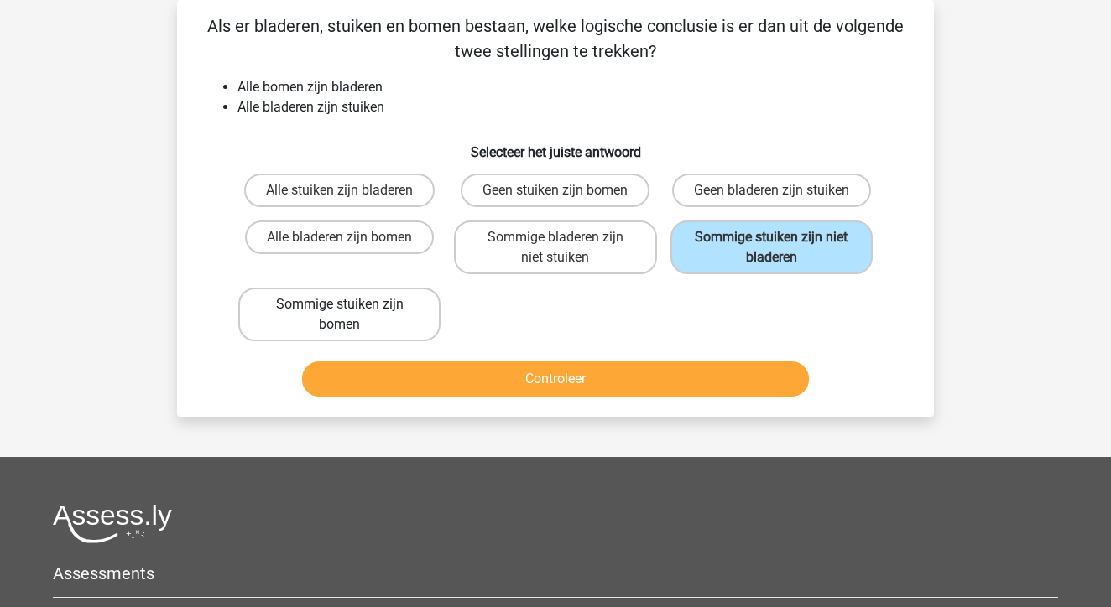
click at [403, 316] on label "Sommige stuiken zijn bomen" at bounding box center [339, 315] width 202 height 54
click at [351, 315] on input "Sommige stuiken zijn bomen" at bounding box center [345, 309] width 11 height 11
radio input "true"
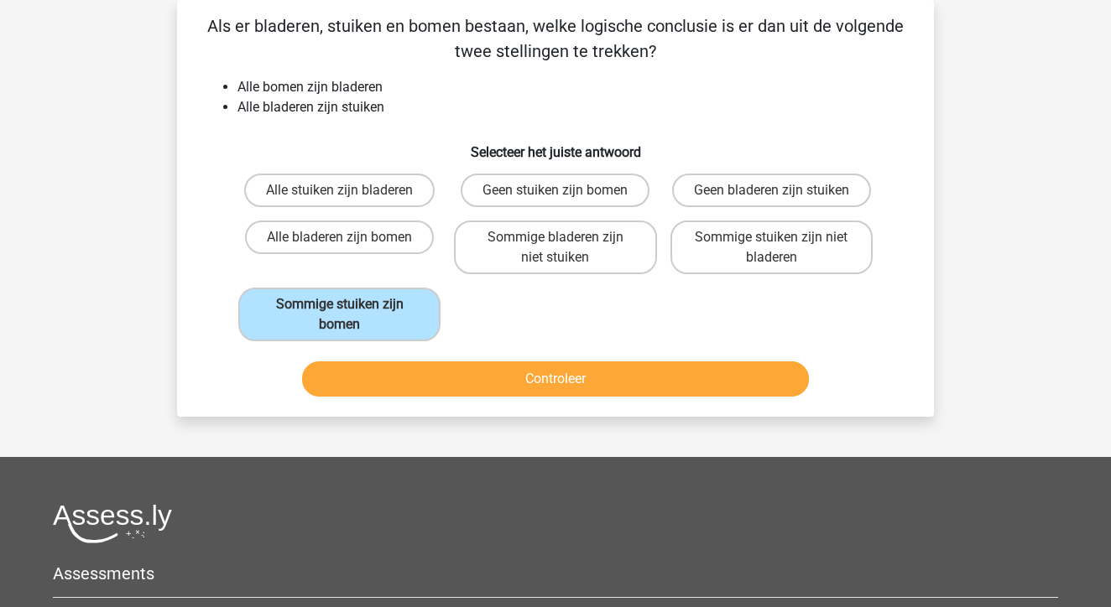
click at [486, 386] on button "Controleer" at bounding box center [555, 379] width 507 height 35
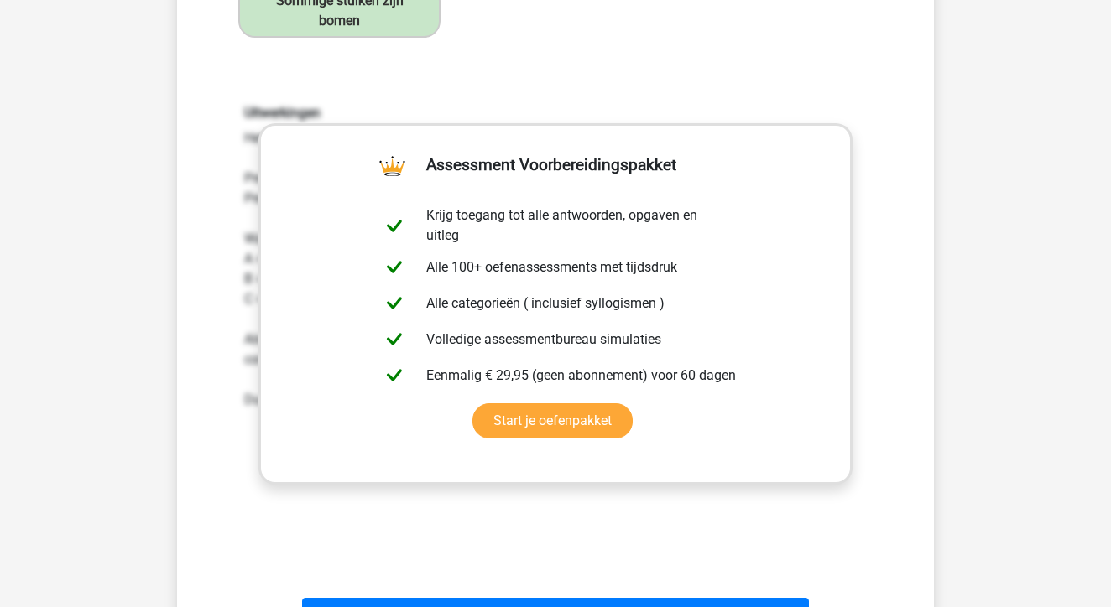
scroll to position [450, 0]
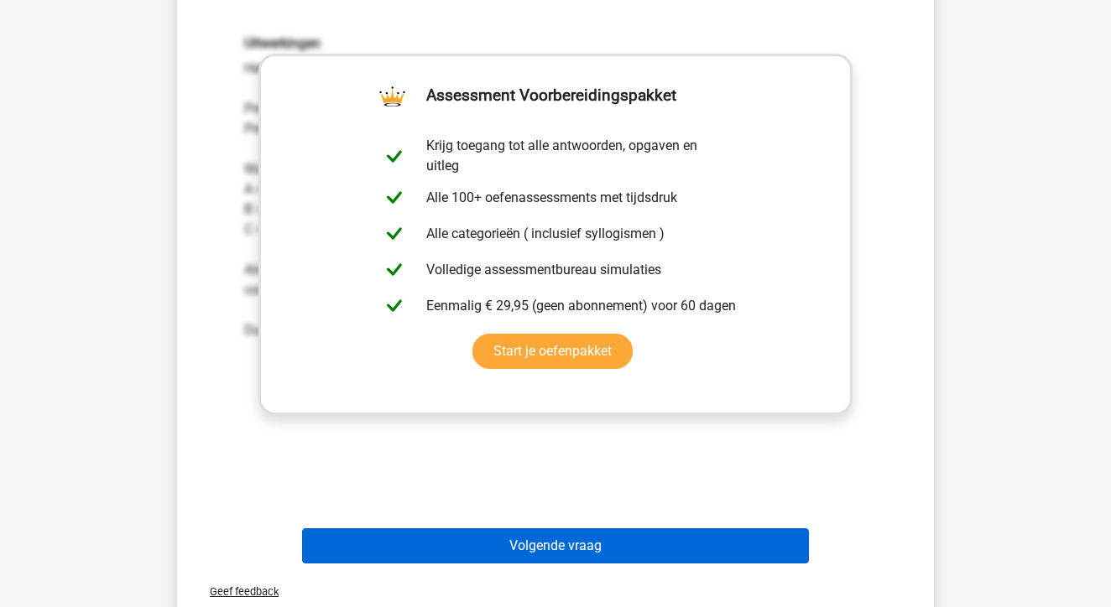
click at [502, 537] on button "Volgende vraag" at bounding box center [555, 545] width 507 height 35
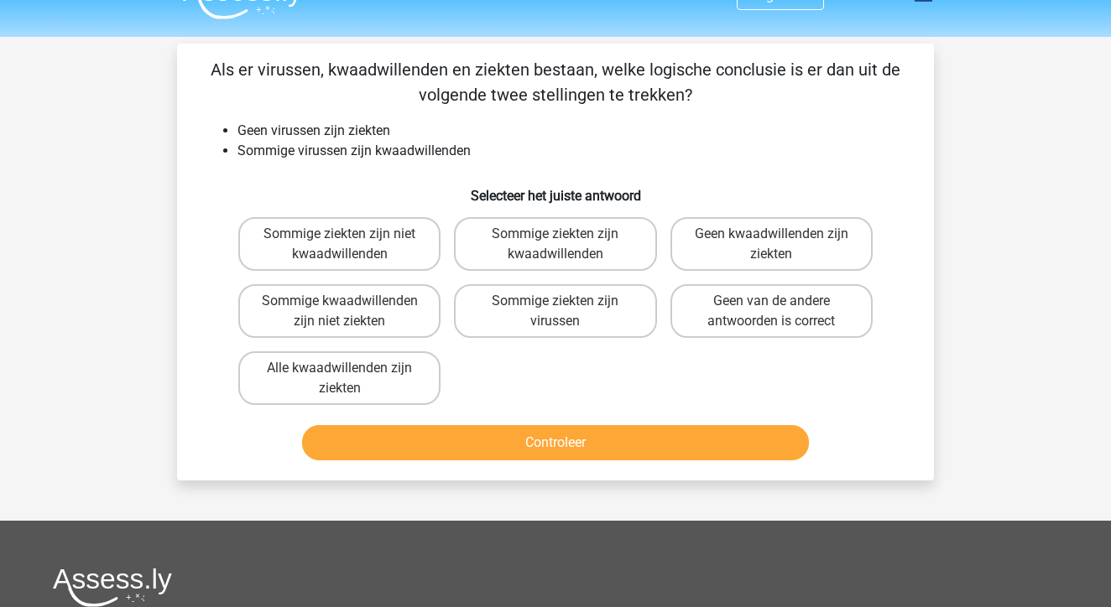
scroll to position [30, 0]
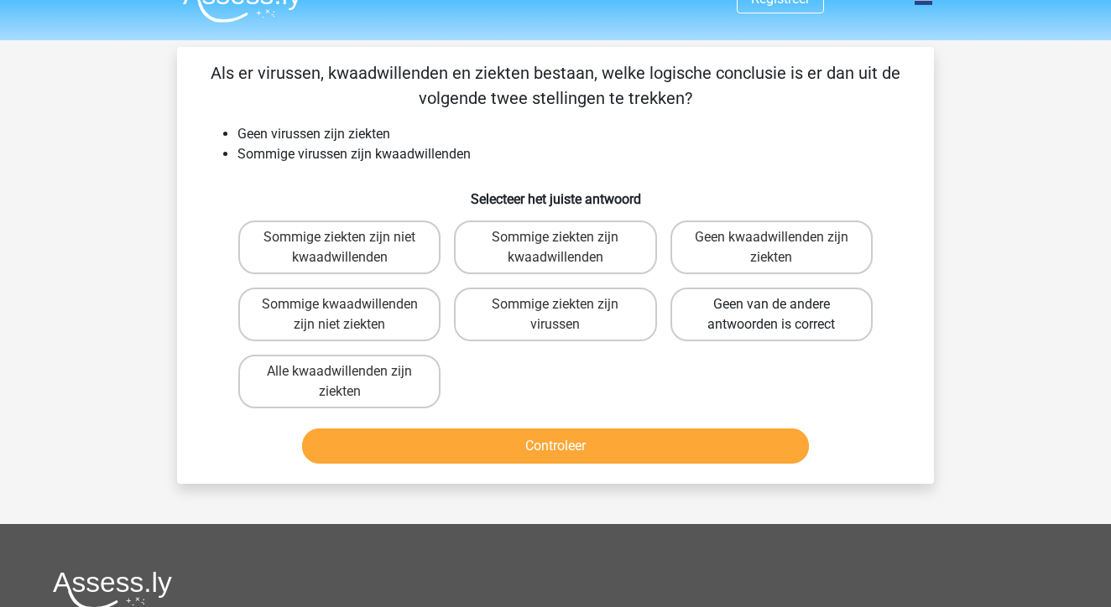
click at [760, 321] on label "Geen van de andere antwoorden is correct" at bounding box center [771, 315] width 202 height 54
click at [771, 315] on input "Geen van de andere antwoorden is correct" at bounding box center [776, 309] width 11 height 11
radio input "true"
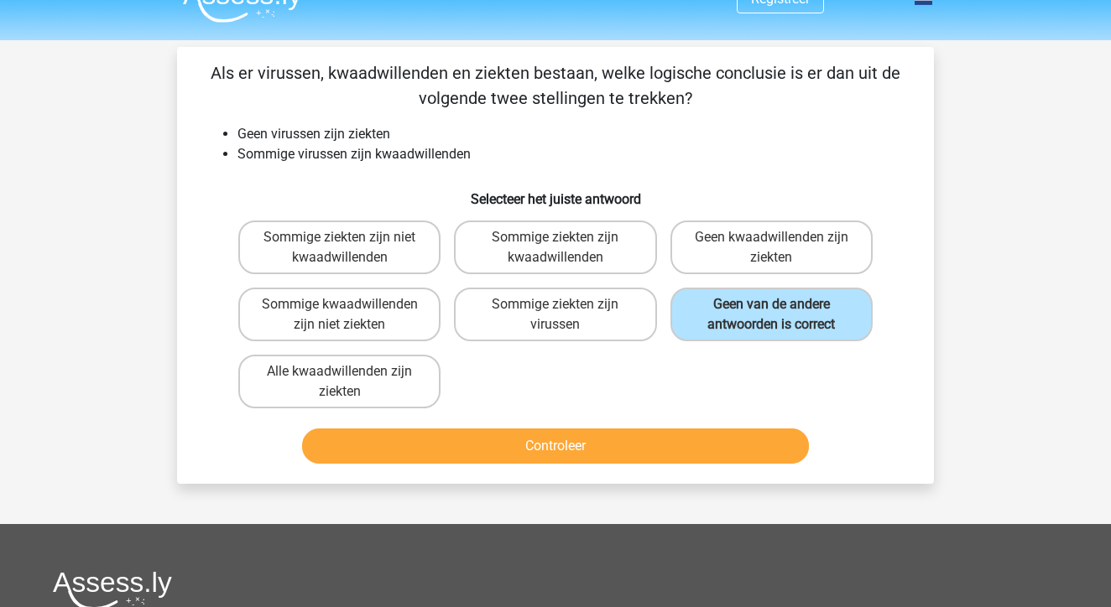
click at [701, 450] on button "Controleer" at bounding box center [555, 446] width 507 height 35
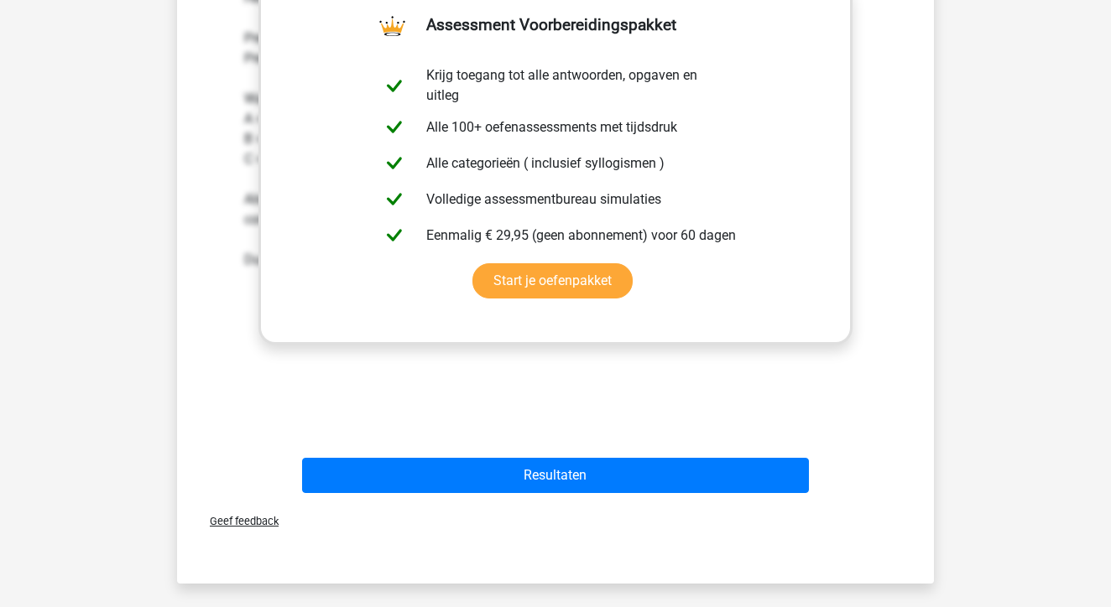
scroll to position [617, 0]
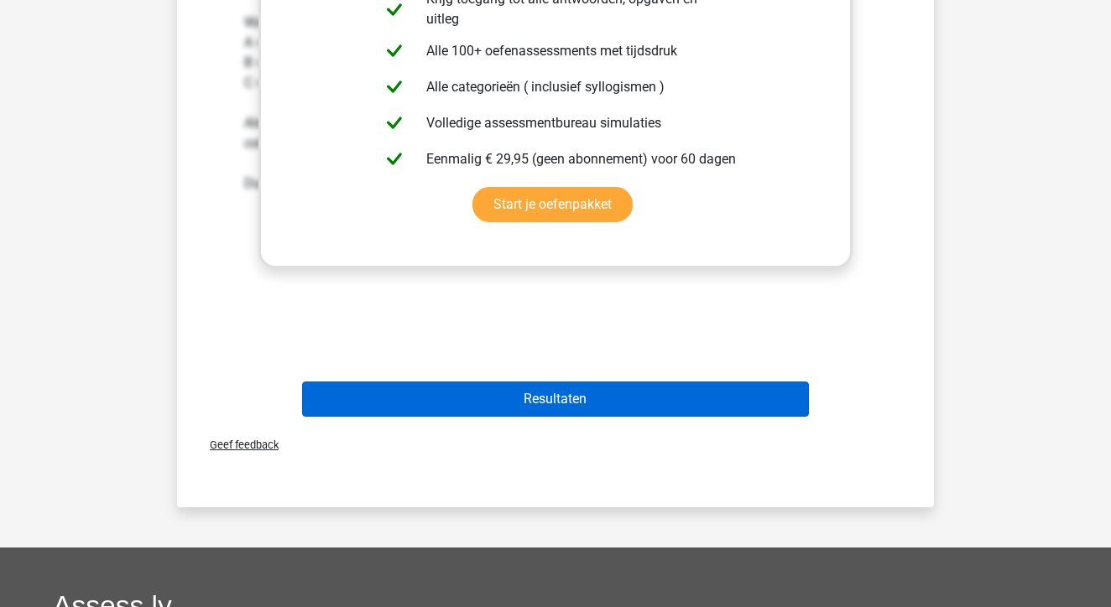
click at [685, 417] on button "Resultaten" at bounding box center [555, 399] width 507 height 35
